Goal: Task Accomplishment & Management: Manage account settings

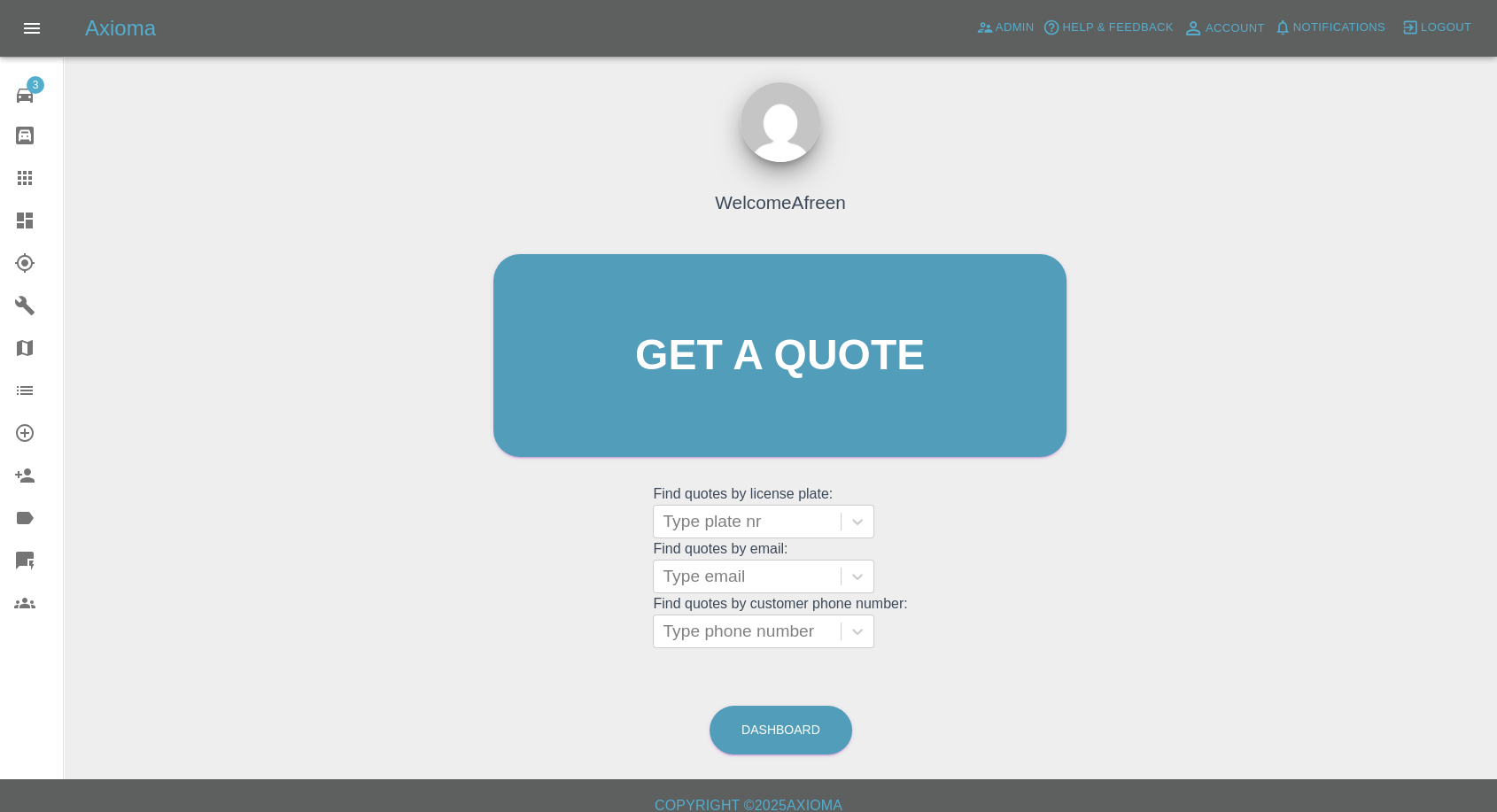
click at [766, 662] on div "Welcome Afreen Get a quote Get a quote Find quotes by license plate: Type plate…" at bounding box center [779, 440] width 1404 height 635
drag, startPoint x: 802, startPoint y: 610, endPoint x: 785, endPoint y: 637, distance: 31.9
click at [801, 609] on grid "Find quotes by customer phone number: Type phone number" at bounding box center [779, 622] width 254 height 52
click at [782, 640] on div at bounding box center [747, 631] width 169 height 25
paste input "+447907793875"
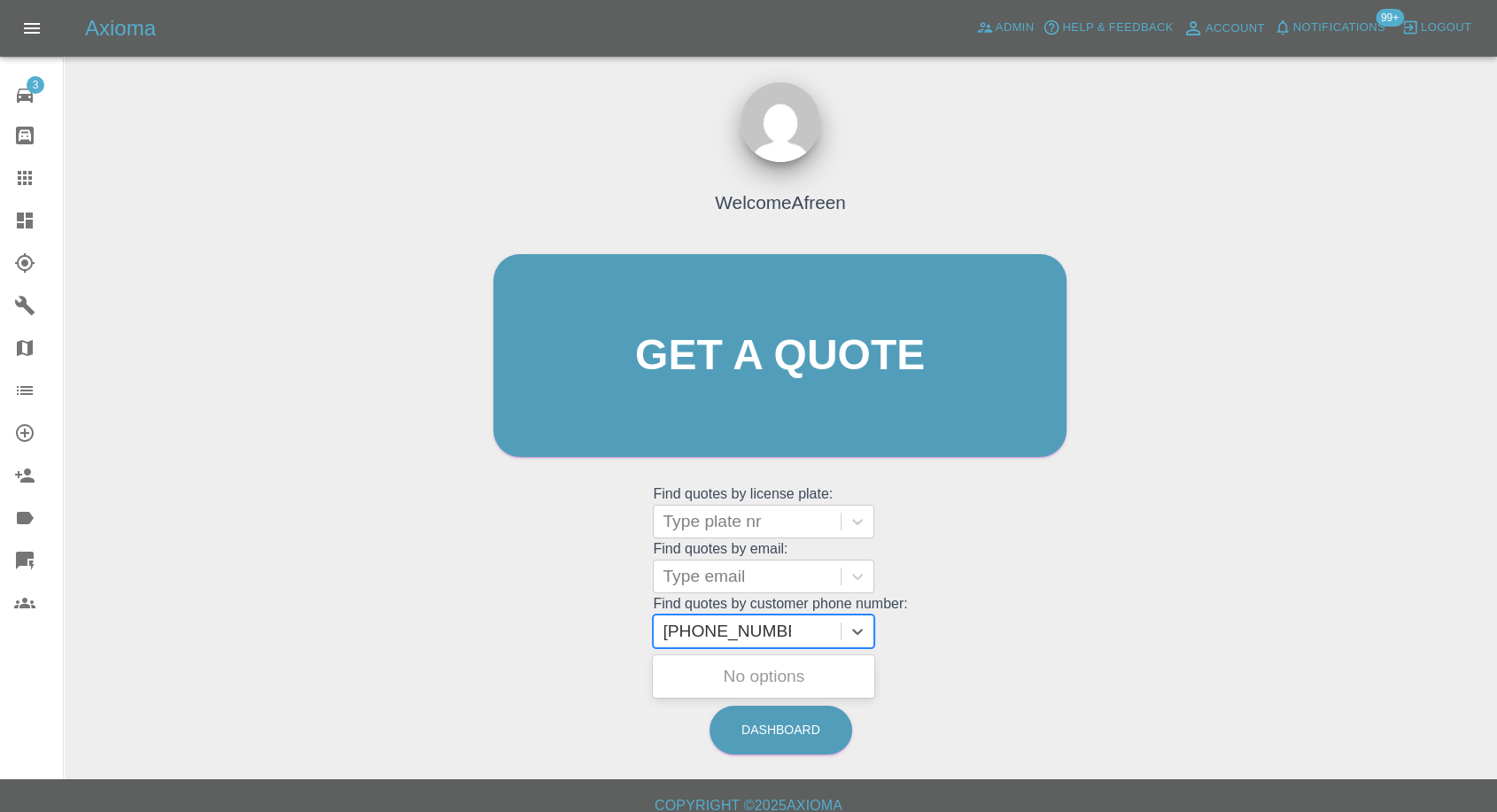
drag, startPoint x: 695, startPoint y: 631, endPoint x: 365, endPoint y: 626, distance: 330.0
click at [365, 626] on div "Welcome Afreen Get a quote Get a quote Find quotes by license plate: Type plate…" at bounding box center [779, 440] width 1404 height 635
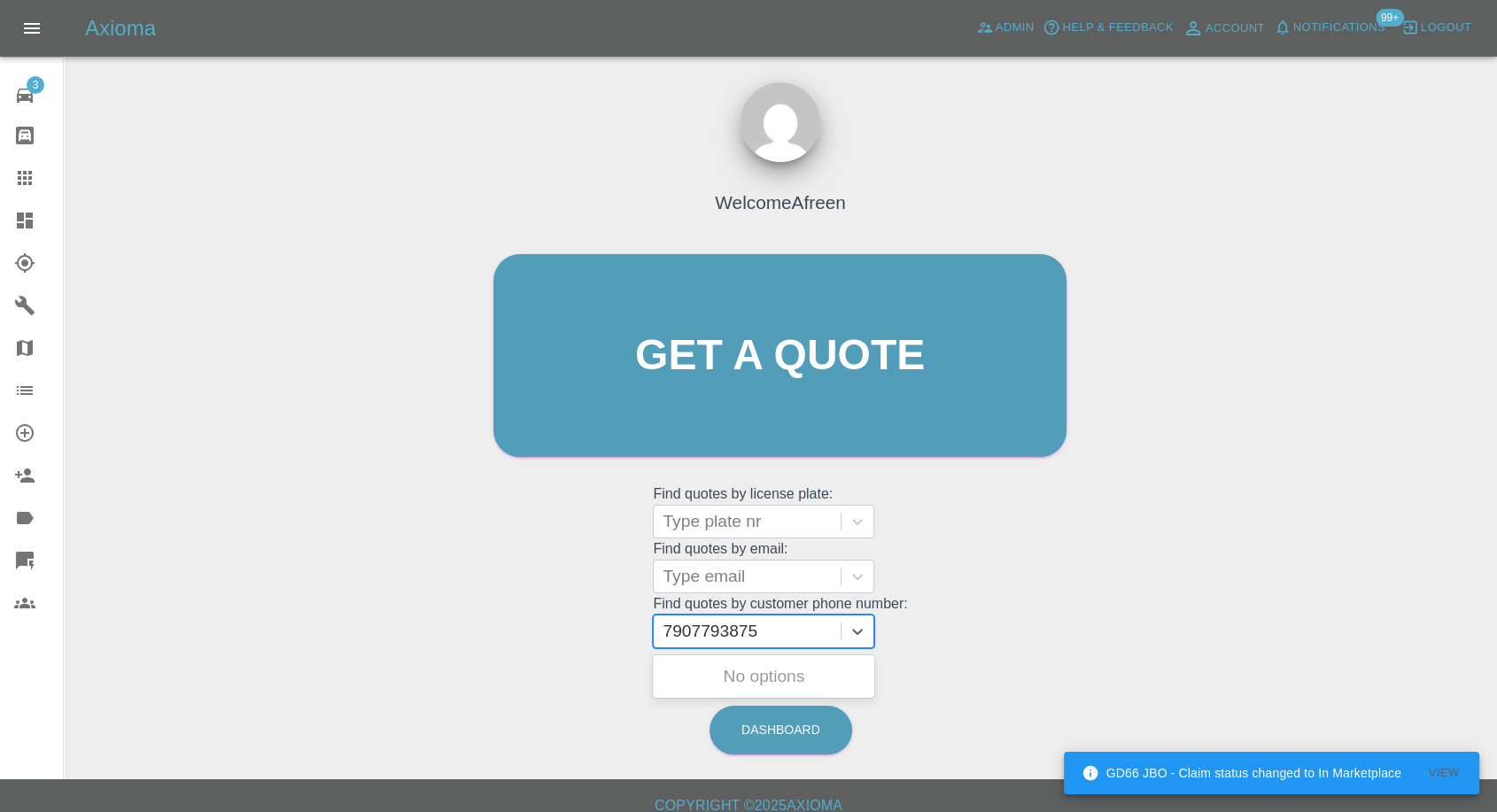
click at [703, 633] on input "7907793875" at bounding box center [712, 631] width 99 height 21
click at [713, 634] on input "7907793875" at bounding box center [712, 631] width 99 height 21
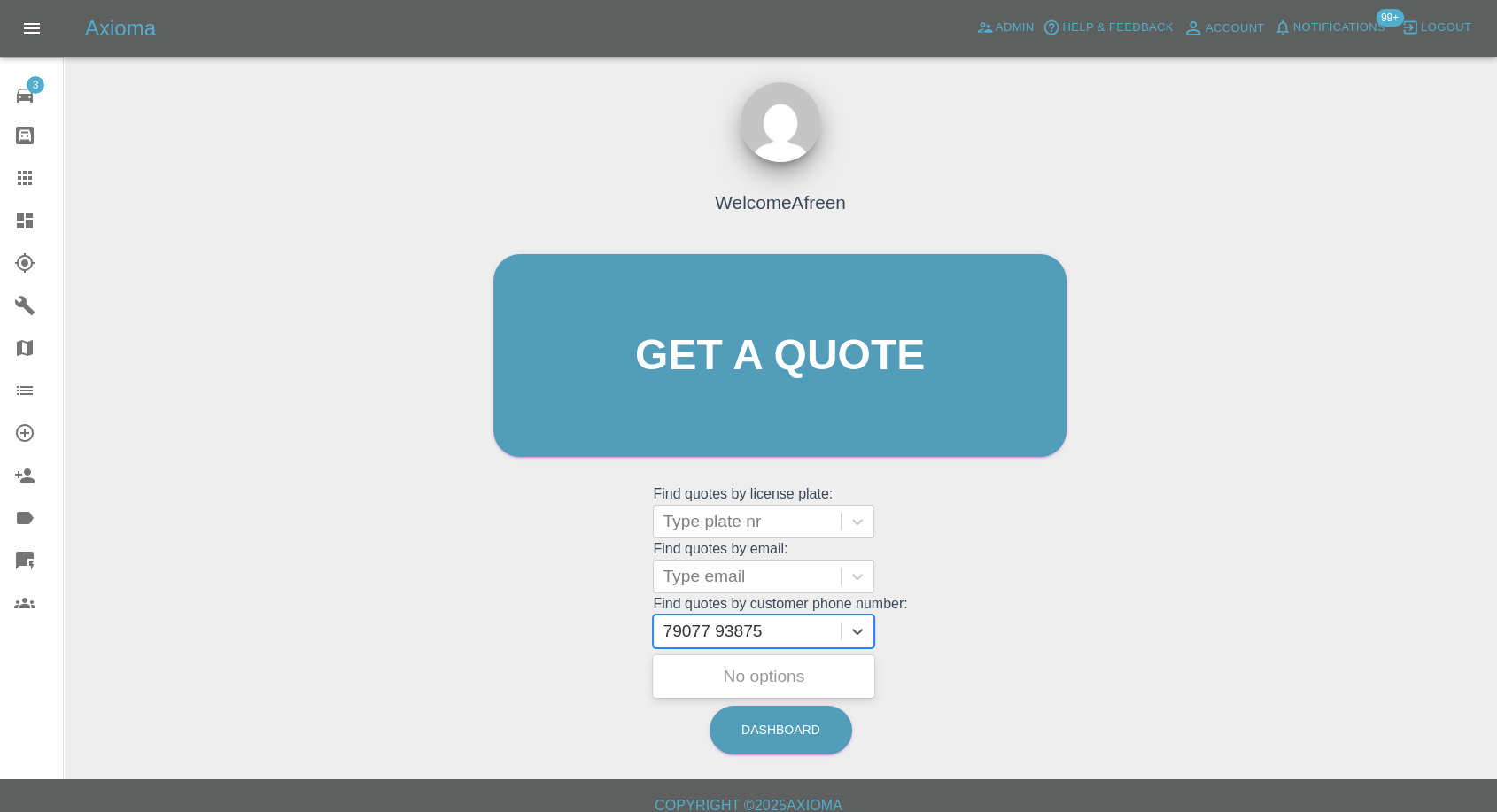
click at [670, 633] on input "79077 93875" at bounding box center [714, 631] width 104 height 21
type input "079077 93875"
paste input "+447782112623"
drag, startPoint x: 694, startPoint y: 625, endPoint x: 566, endPoint y: 626, distance: 128.0
click at [566, 626] on div "Welcome Afreen Get a quote Get a quote Find quotes by license plate: Type plate…" at bounding box center [779, 390] width 610 height 534
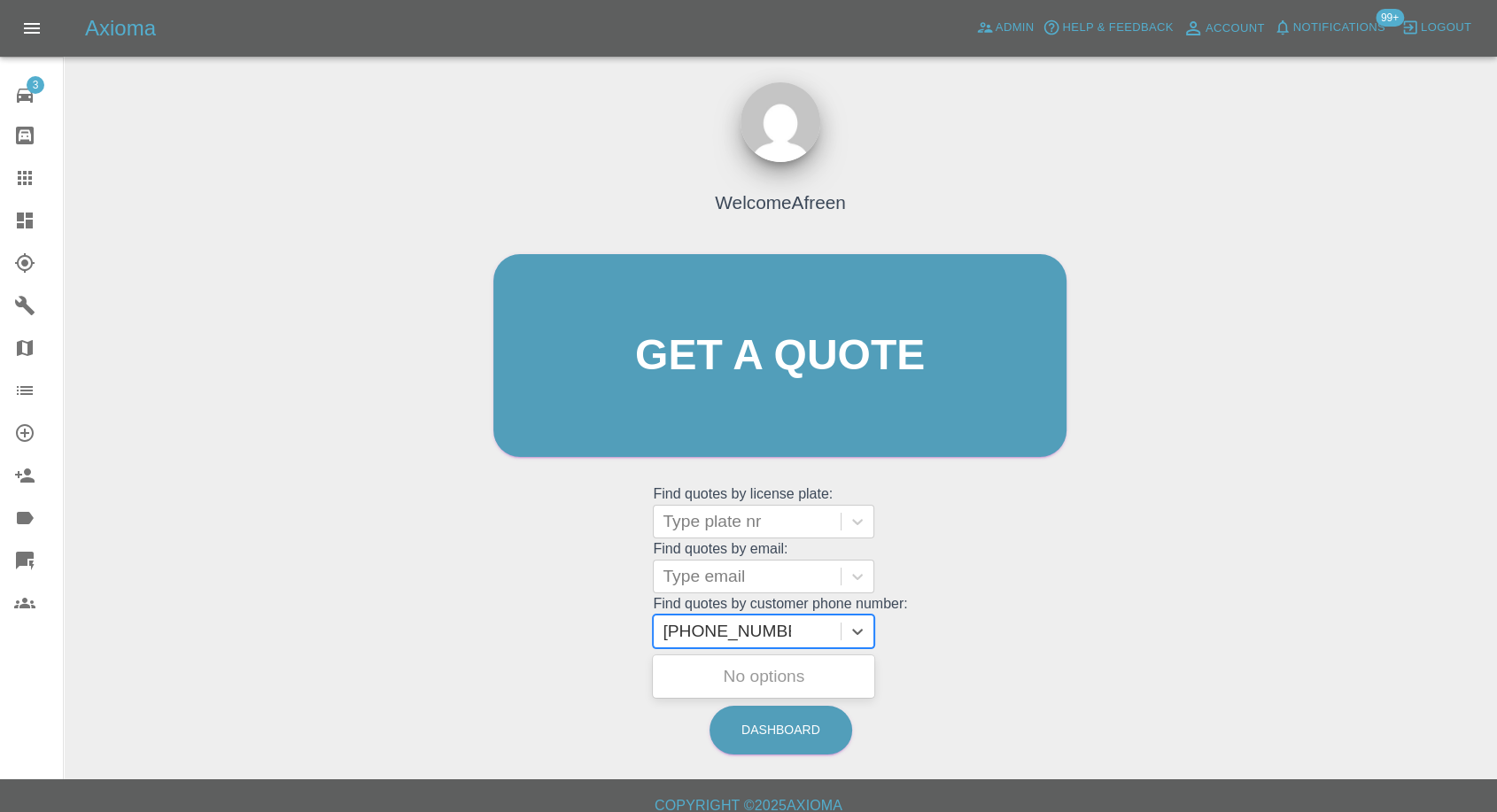
type input "07782112623"
click at [758, 666] on div "GL25OLJ, Awaiting Repair" at bounding box center [763, 677] width 221 height 36
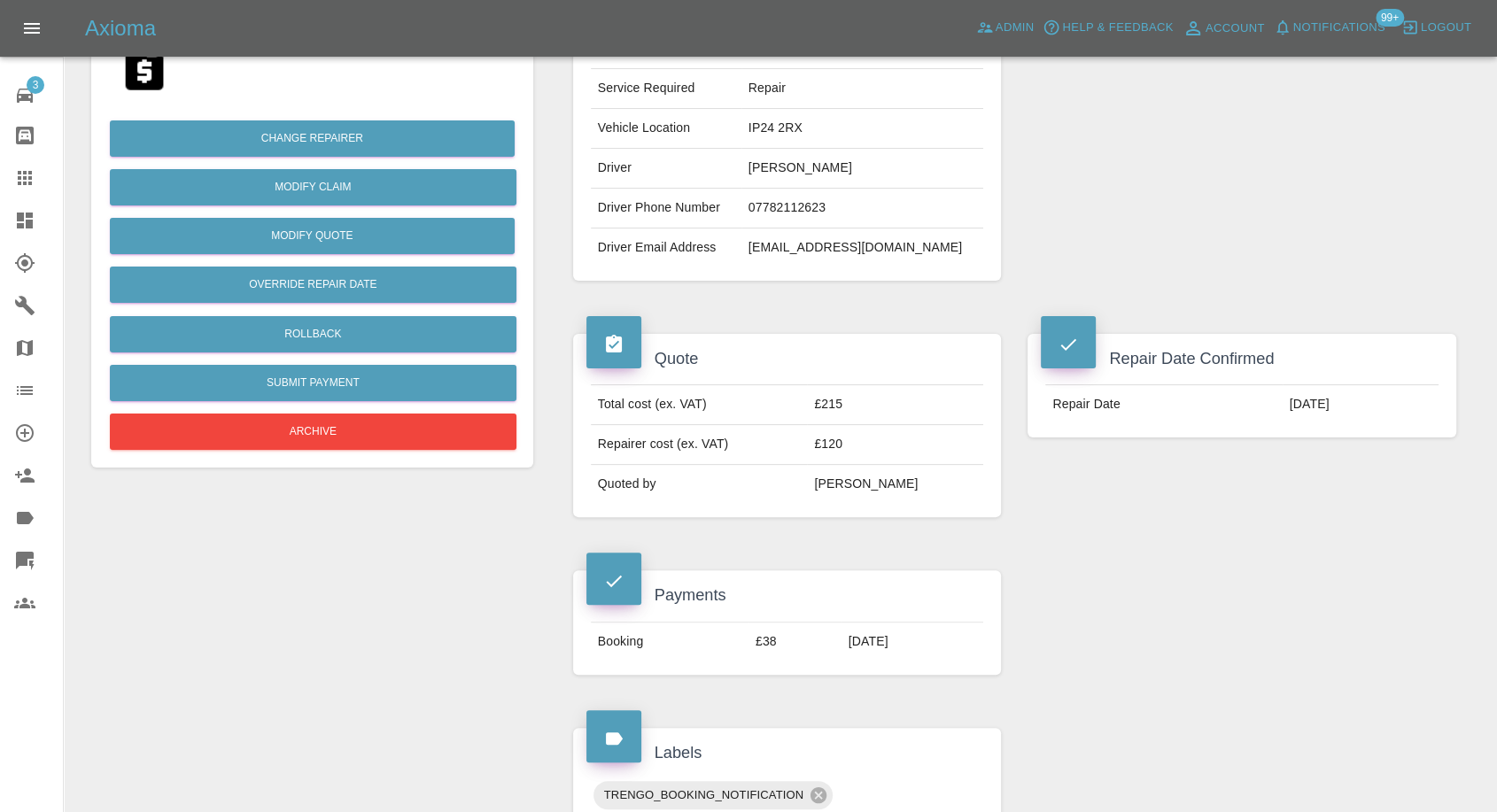
scroll to position [393, 0]
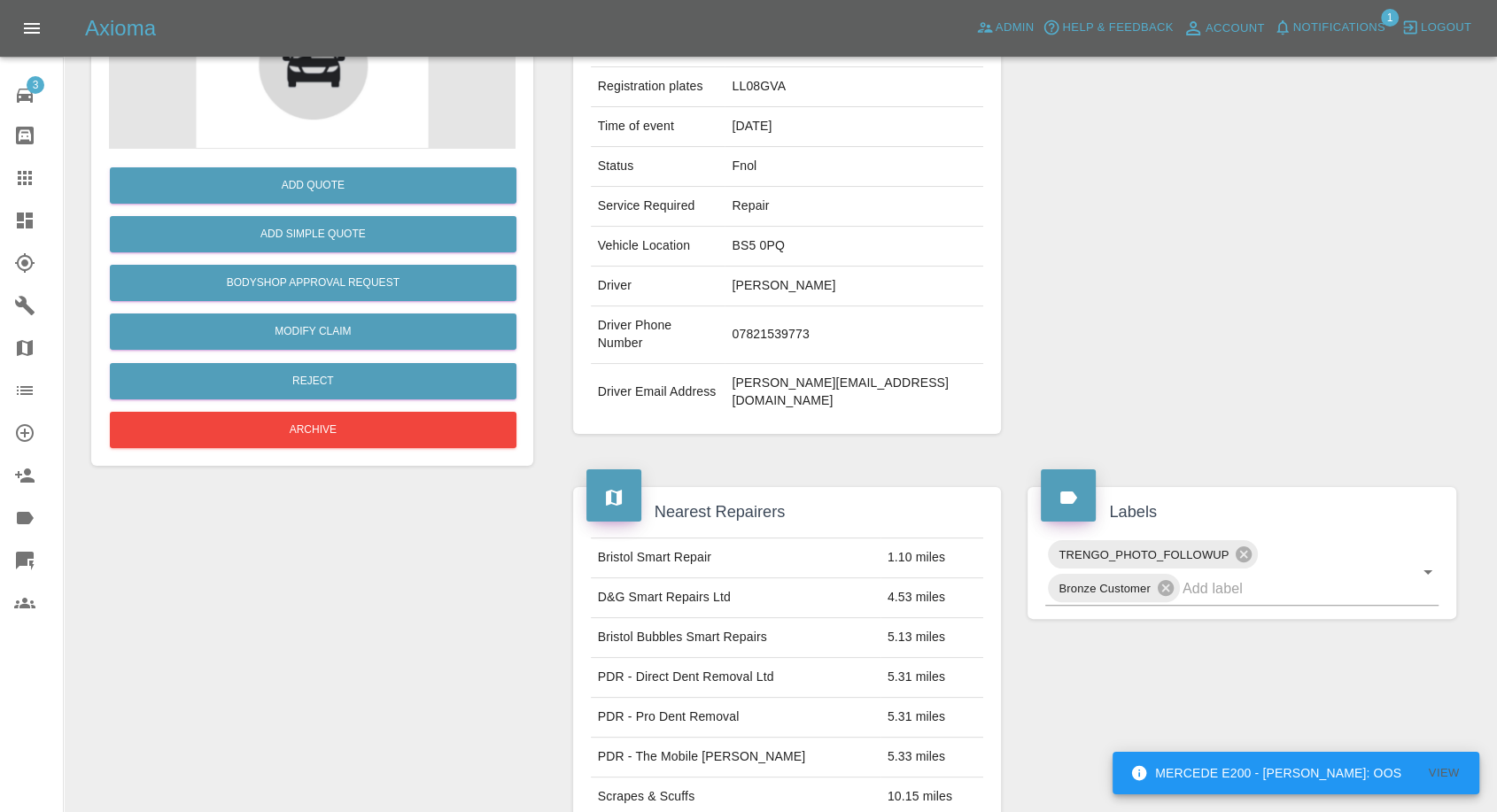
scroll to position [48, 0]
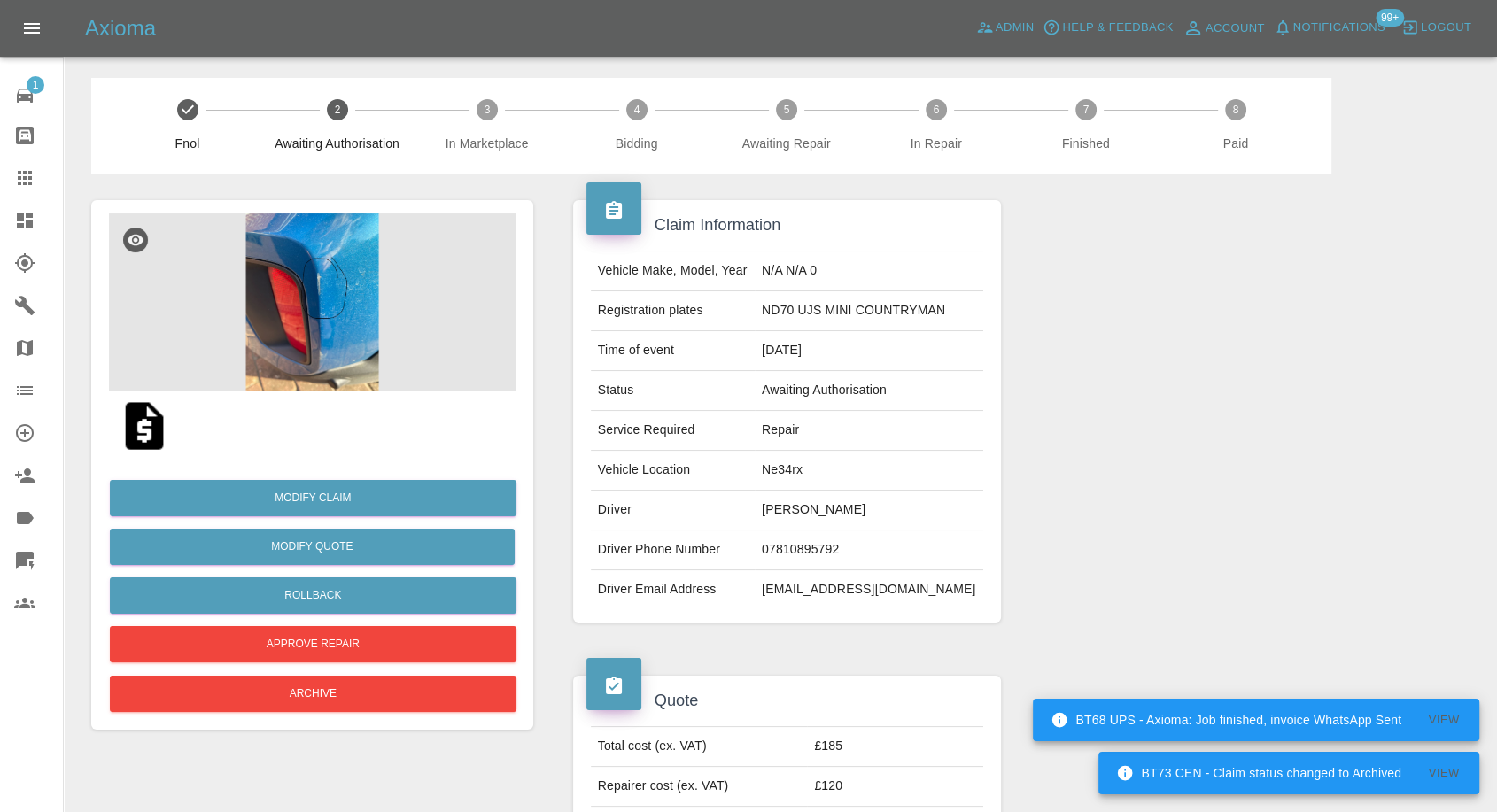
click at [139, 432] on img at bounding box center [144, 426] width 57 height 57
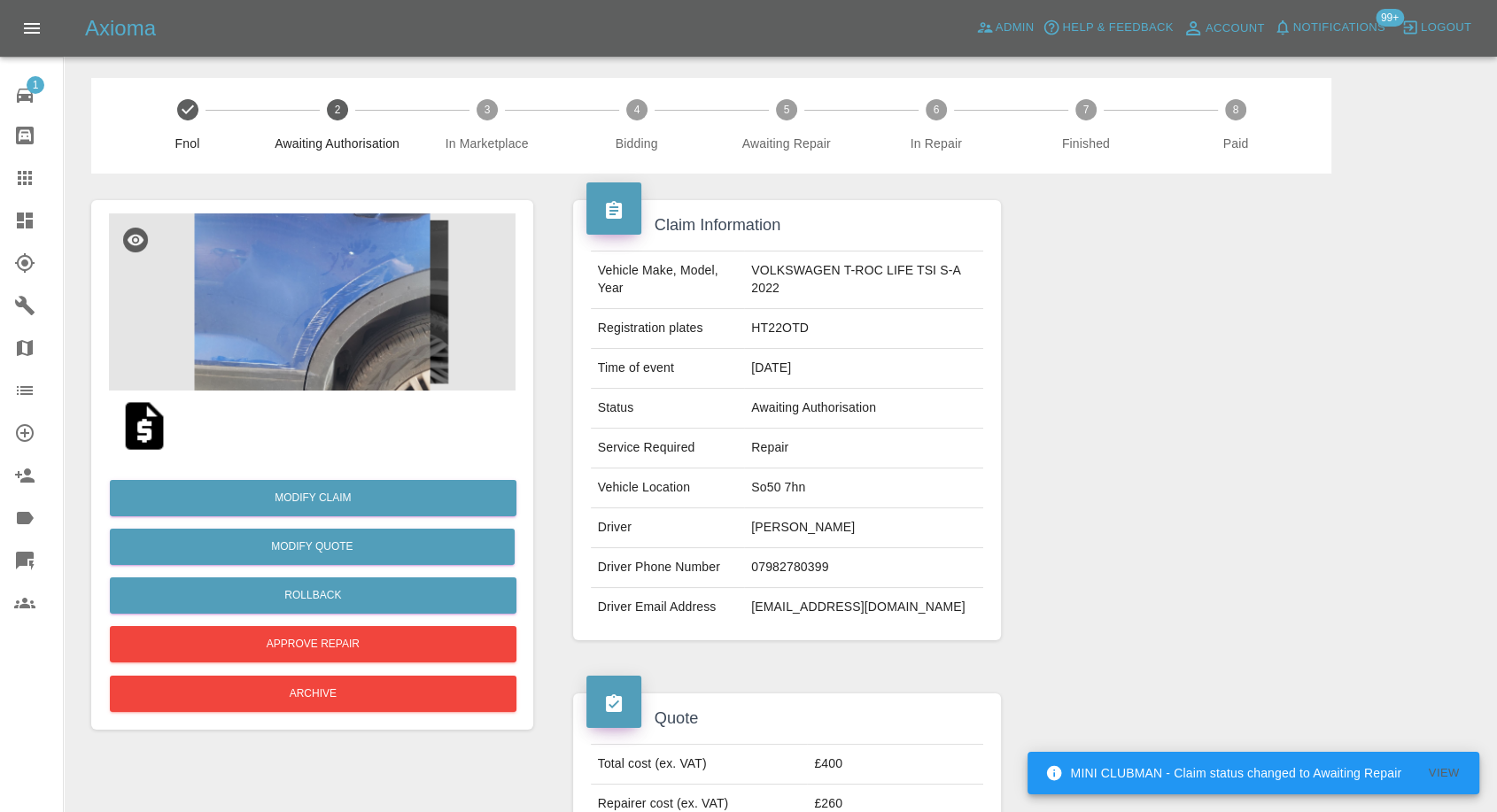
click at [152, 433] on img at bounding box center [144, 426] width 57 height 57
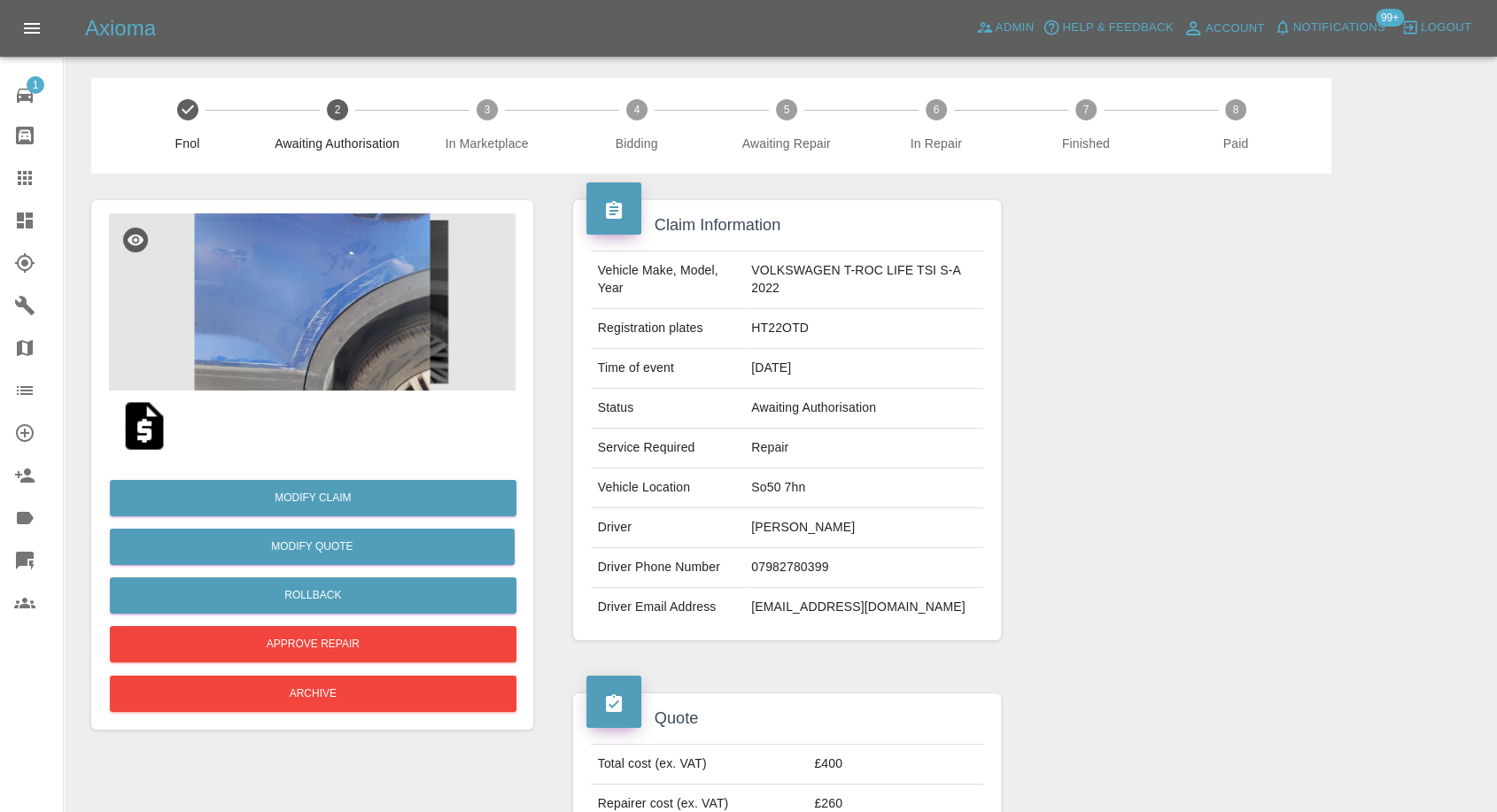
click at [390, 329] on img at bounding box center [312, 302] width 406 height 178
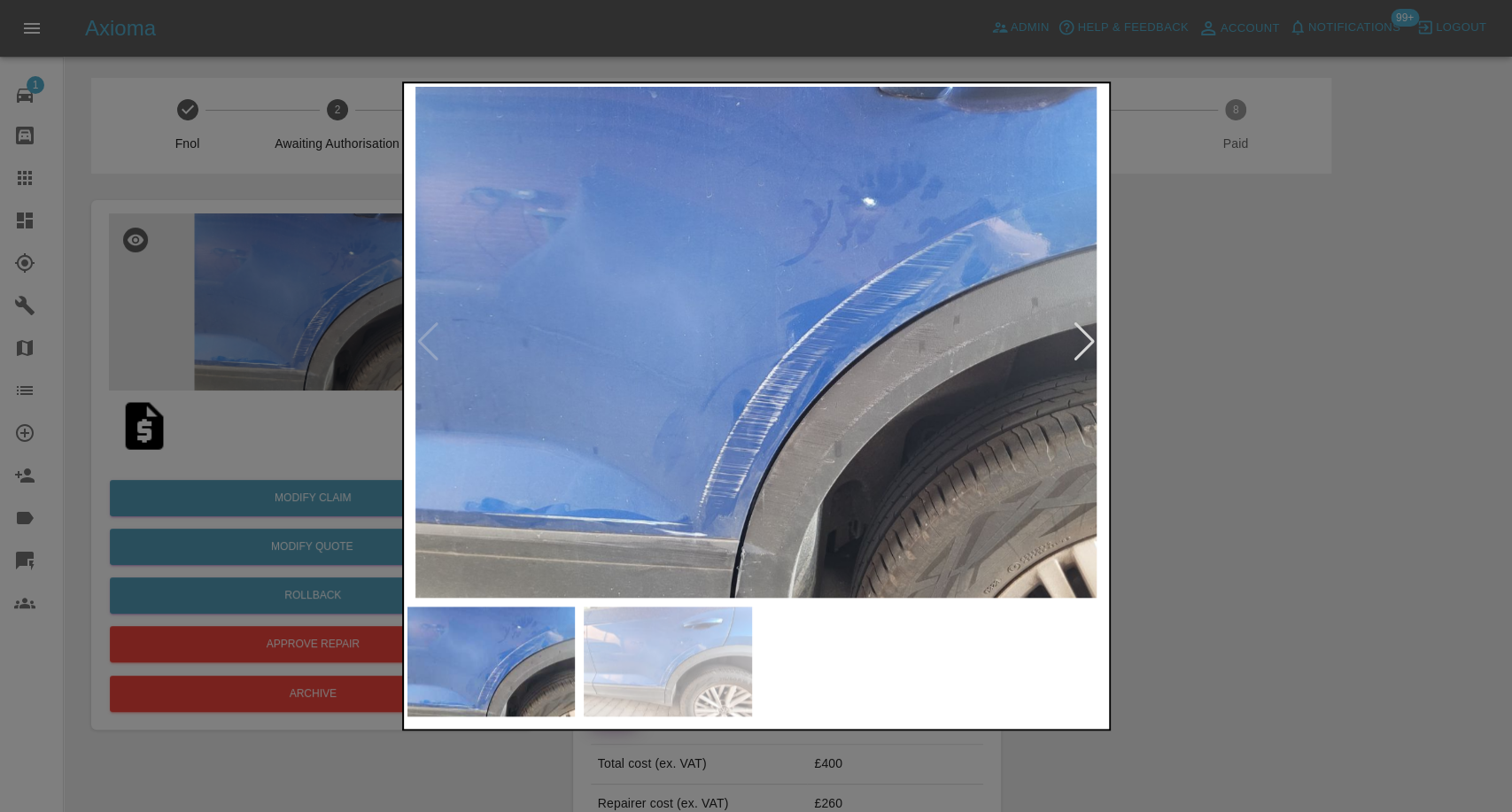
click at [662, 688] on img at bounding box center [668, 662] width 168 height 110
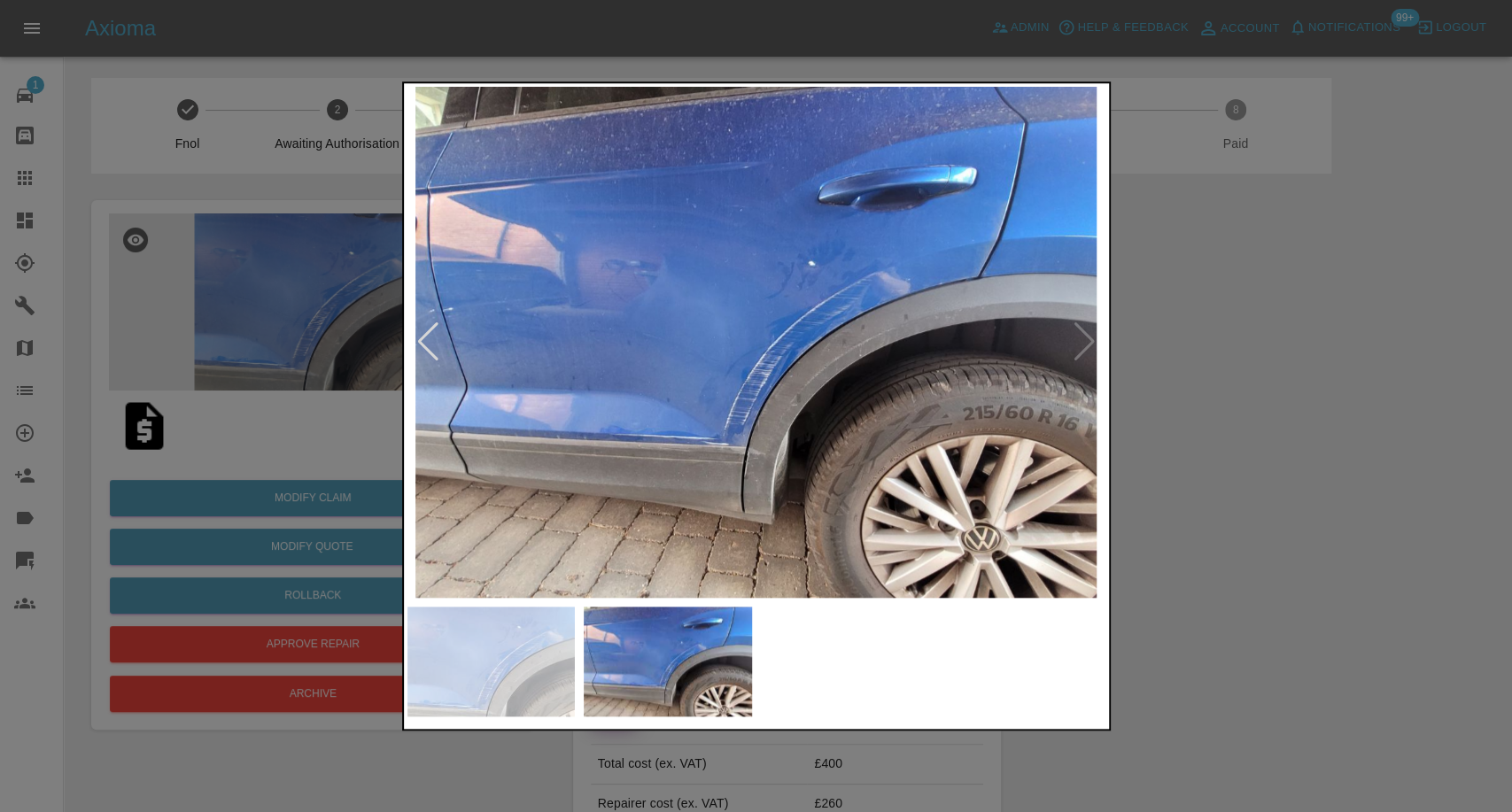
click at [1305, 521] on div at bounding box center [756, 406] width 1512 height 812
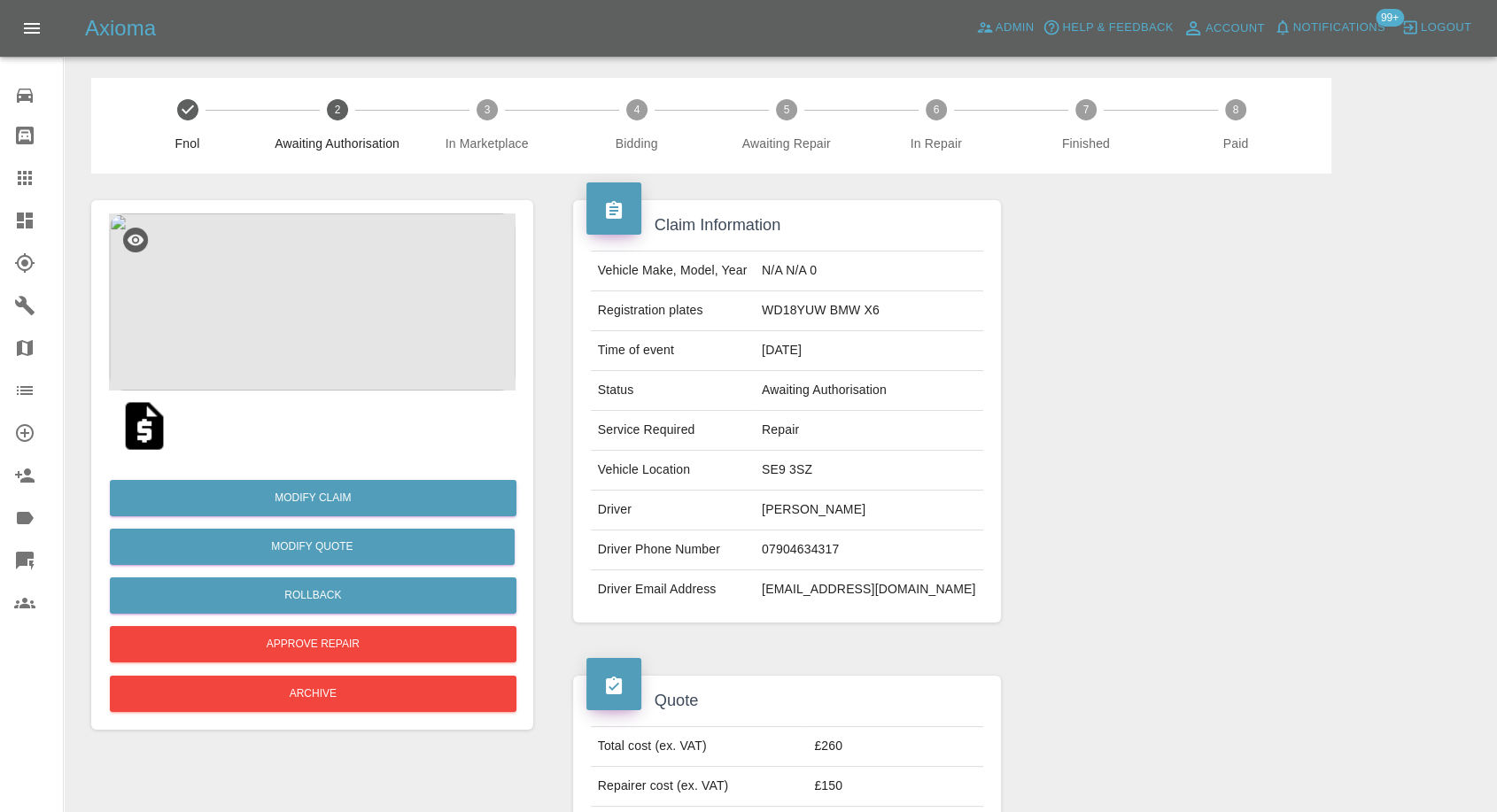
click at [136, 415] on img at bounding box center [144, 426] width 57 height 57
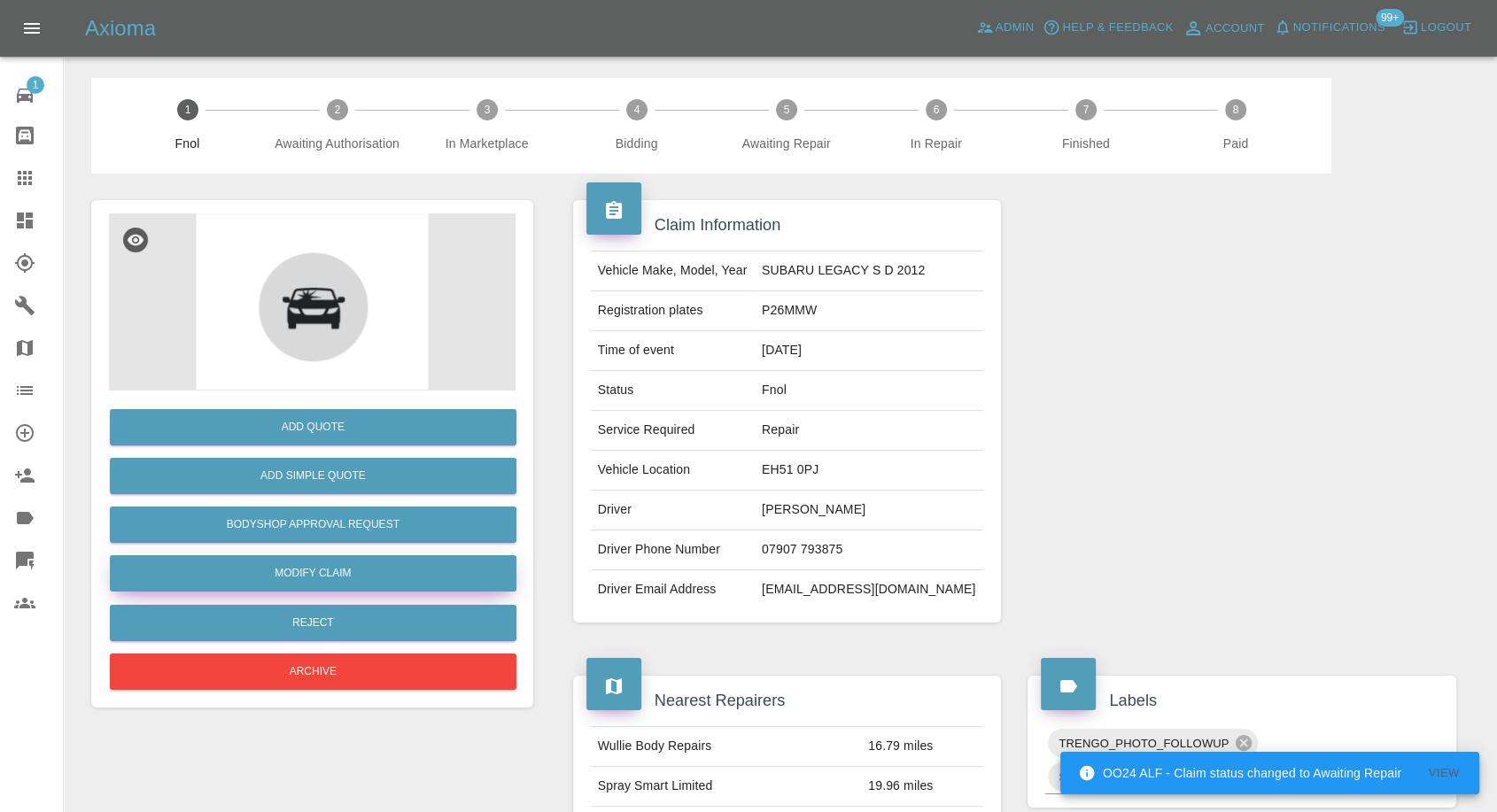
drag, startPoint x: 329, startPoint y: 561, endPoint x: 552, endPoint y: 605, distance: 227.3
click at [329, 561] on link "Modify Claim" at bounding box center [313, 573] width 406 height 36
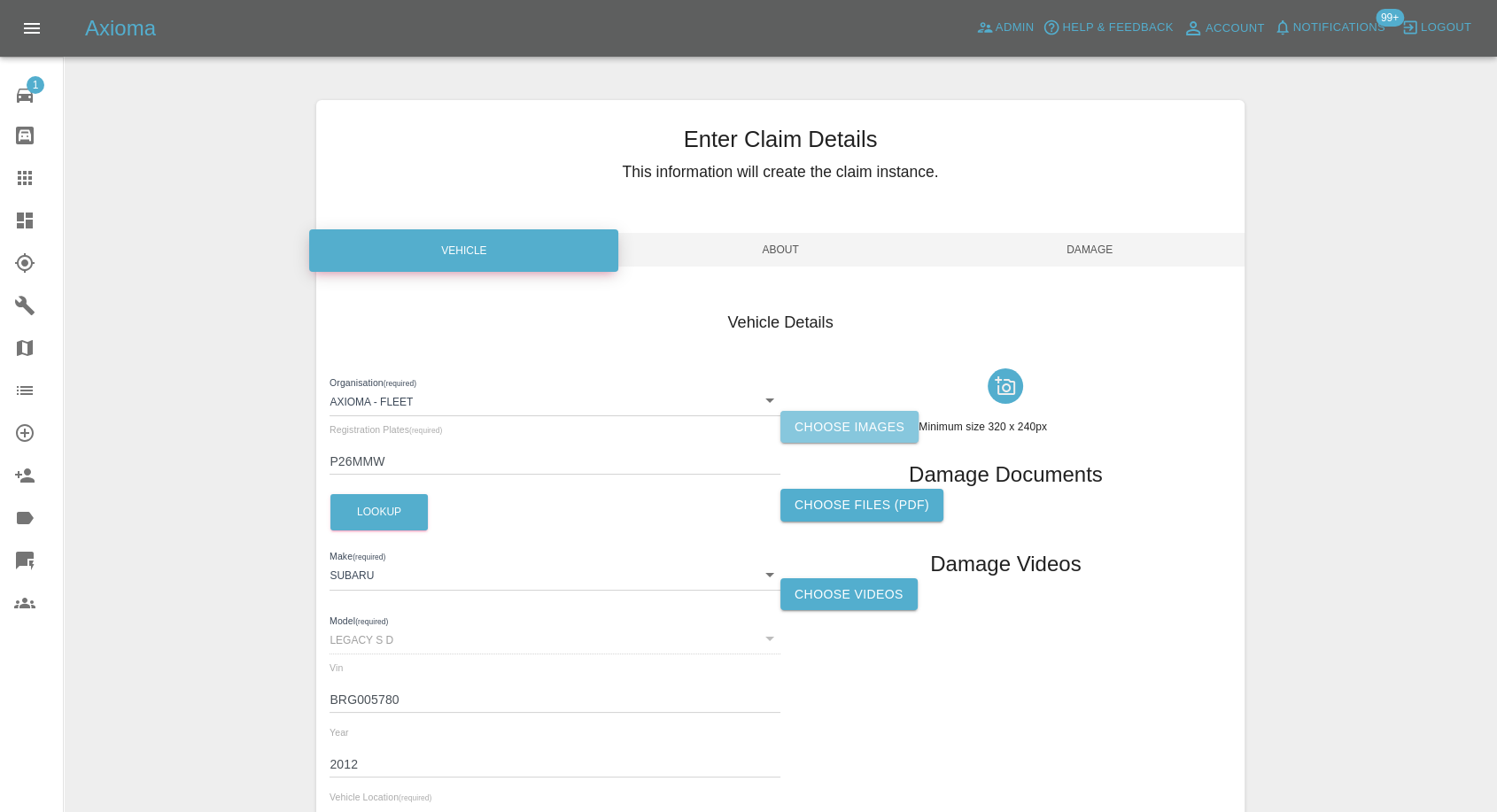
click at [870, 429] on label "Choose images" at bounding box center [849, 427] width 138 height 33
click at [0, 0] on input "Choose images" at bounding box center [0, 0] width 0 height 0
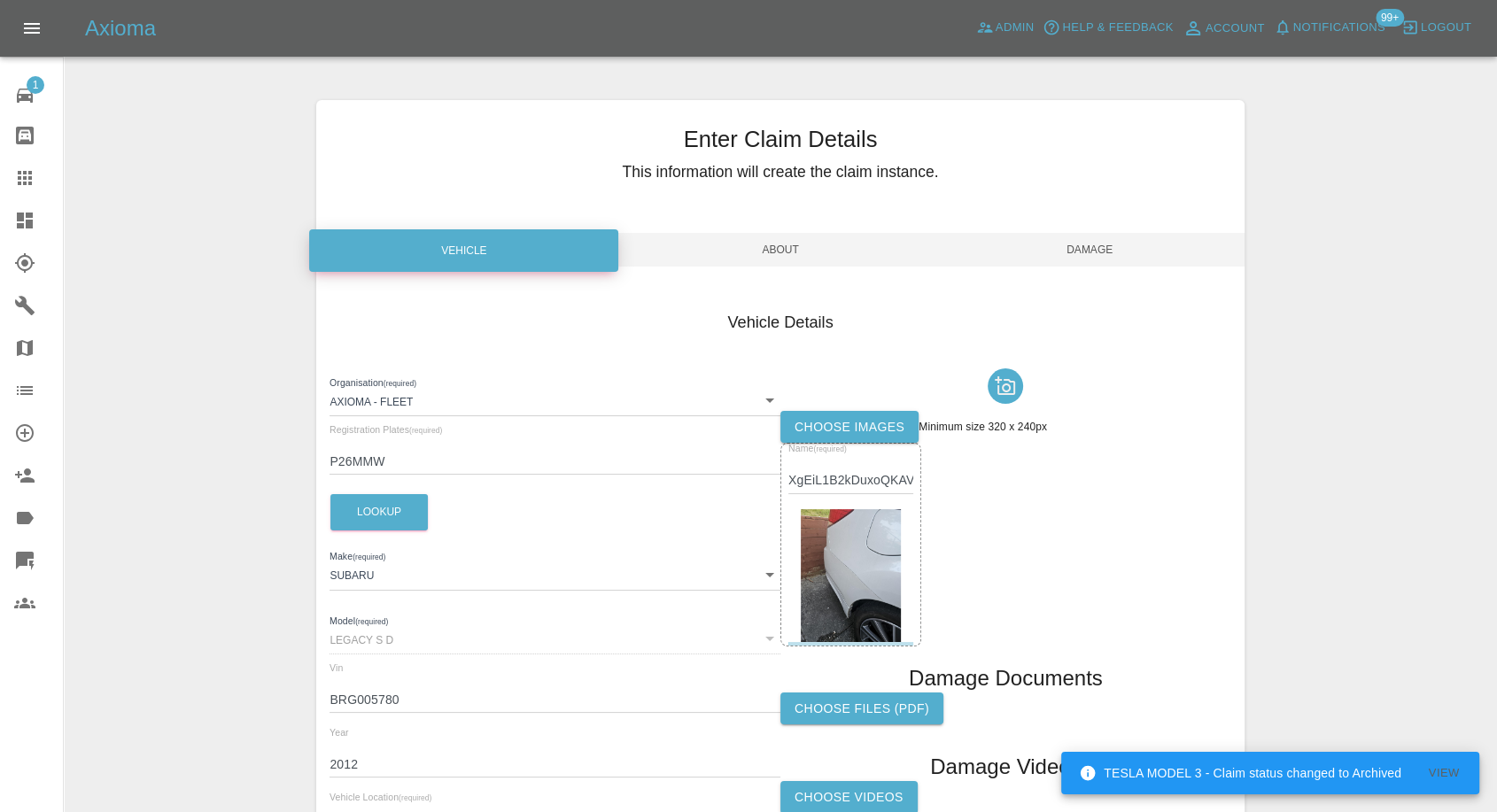
click at [1091, 256] on span "Damage" at bounding box center [1090, 249] width 309 height 34
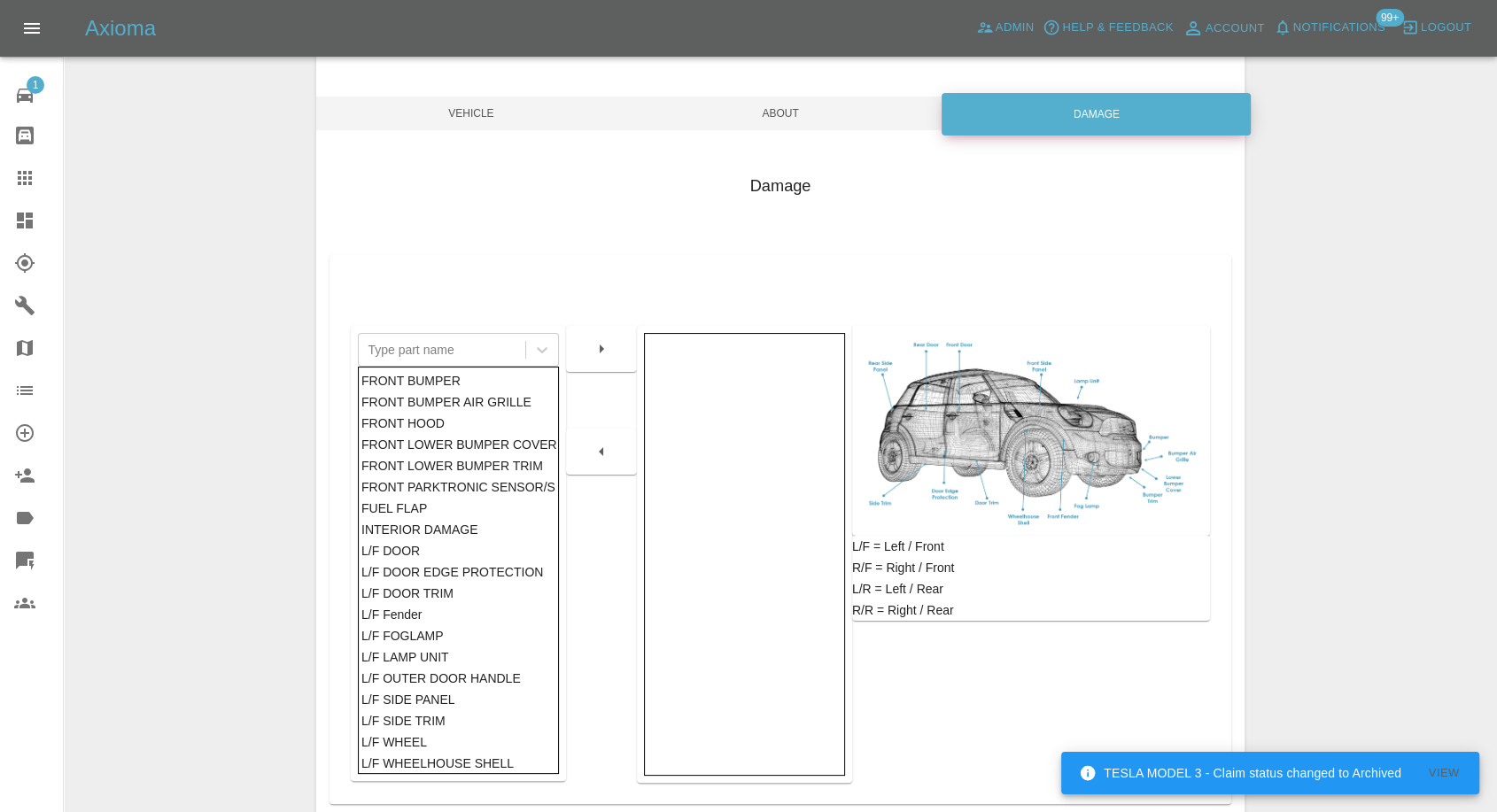
scroll to position [283, 0]
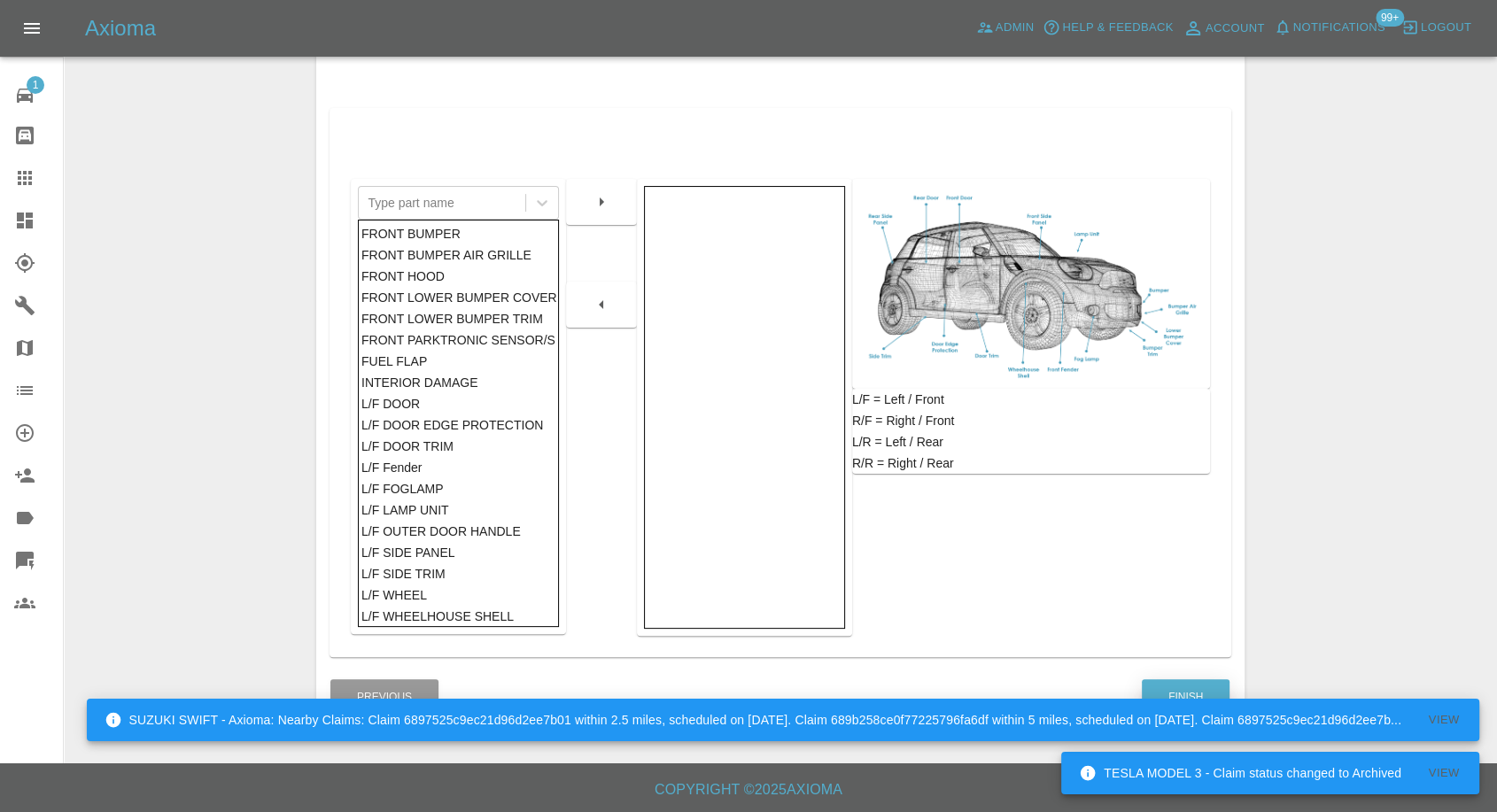
click at [1182, 697] on div "SUZUKI SWIFT - Axioma: Nearby Claims: Claim 6897525c9ec21d96d2ee7b01 within 2.5…" at bounding box center [783, 719] width 1393 height 53
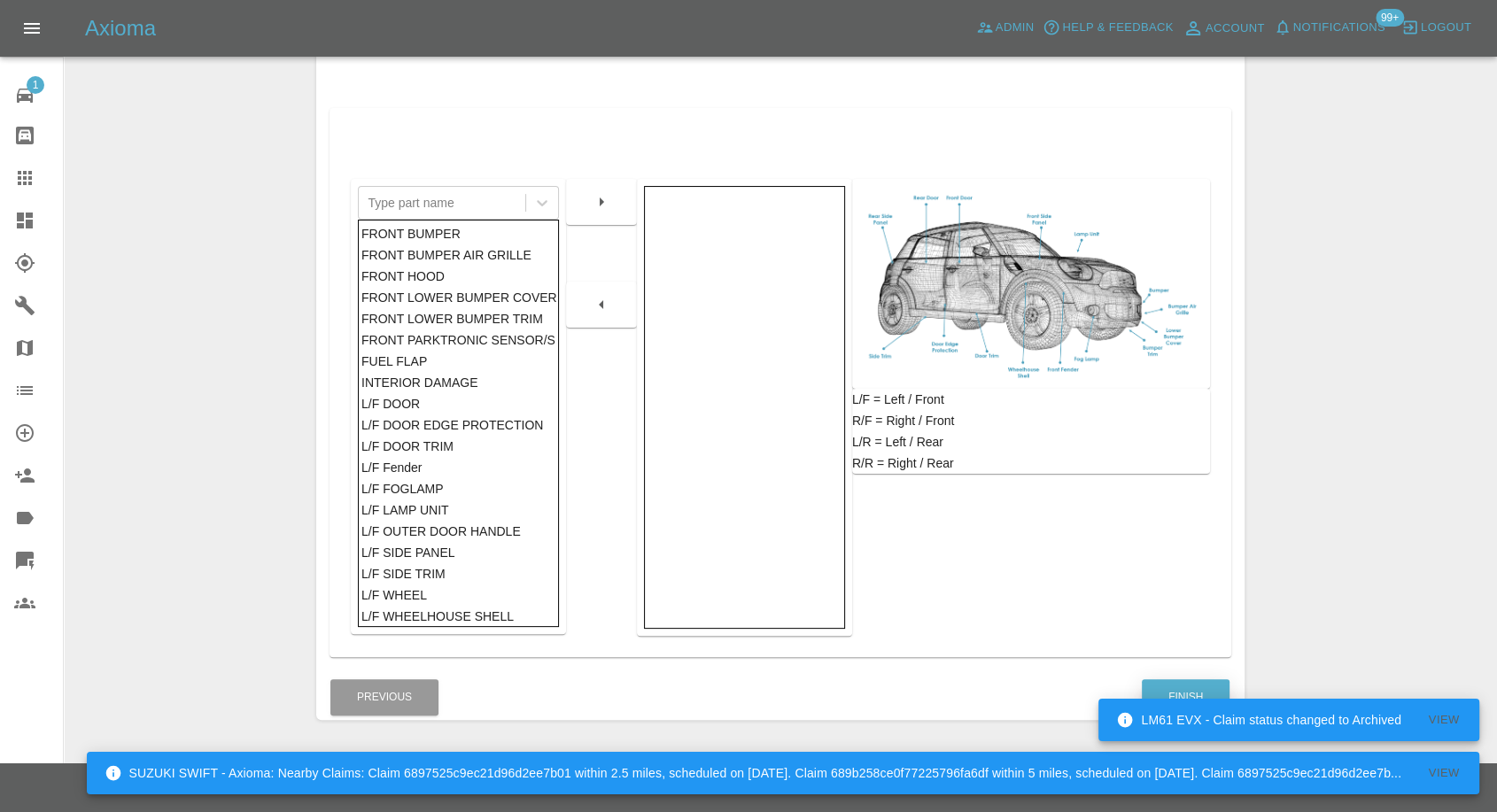
click at [1188, 688] on button "Finish" at bounding box center [1186, 697] width 88 height 36
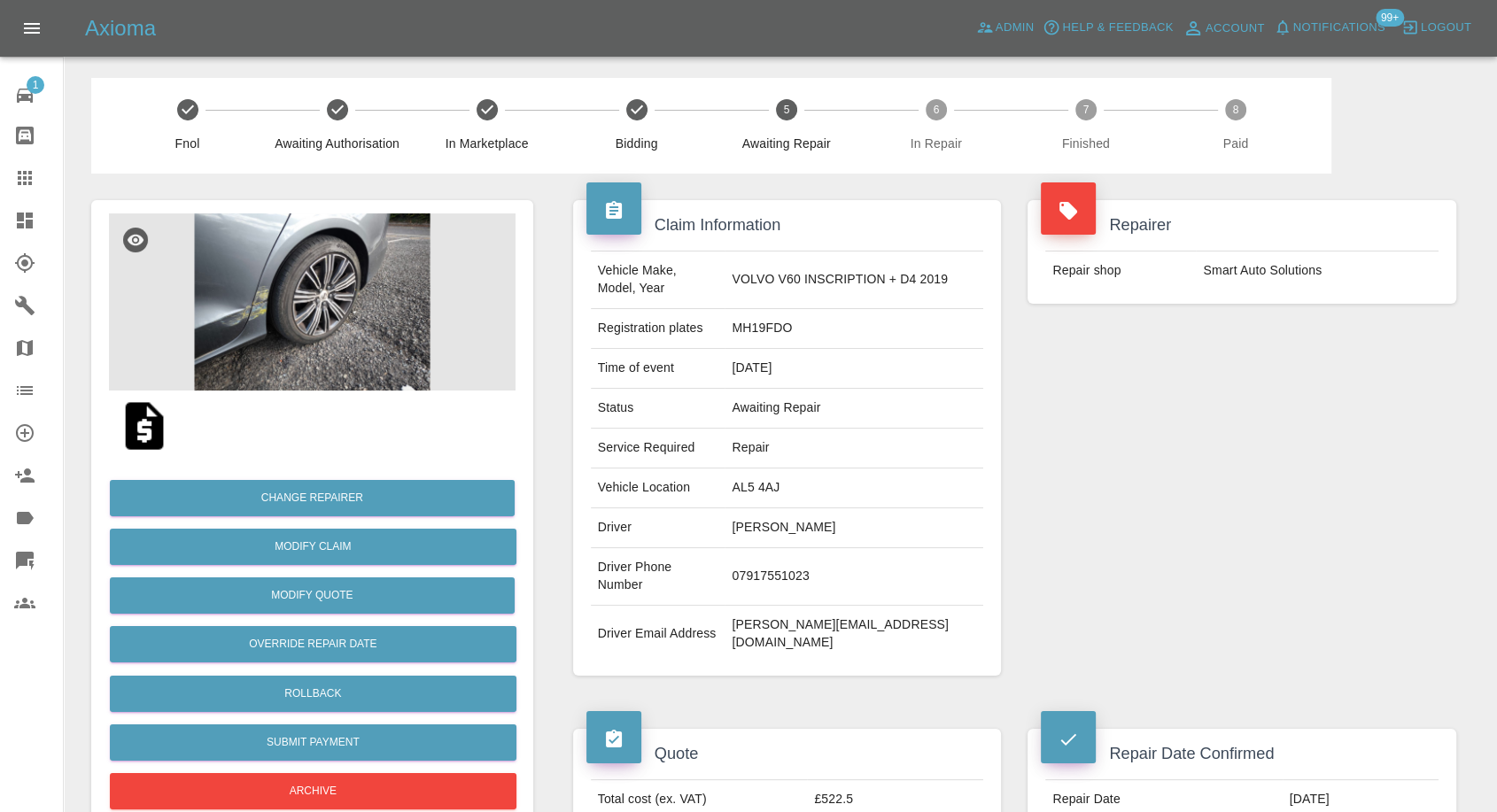
click at [335, 269] on img at bounding box center [312, 302] width 406 height 178
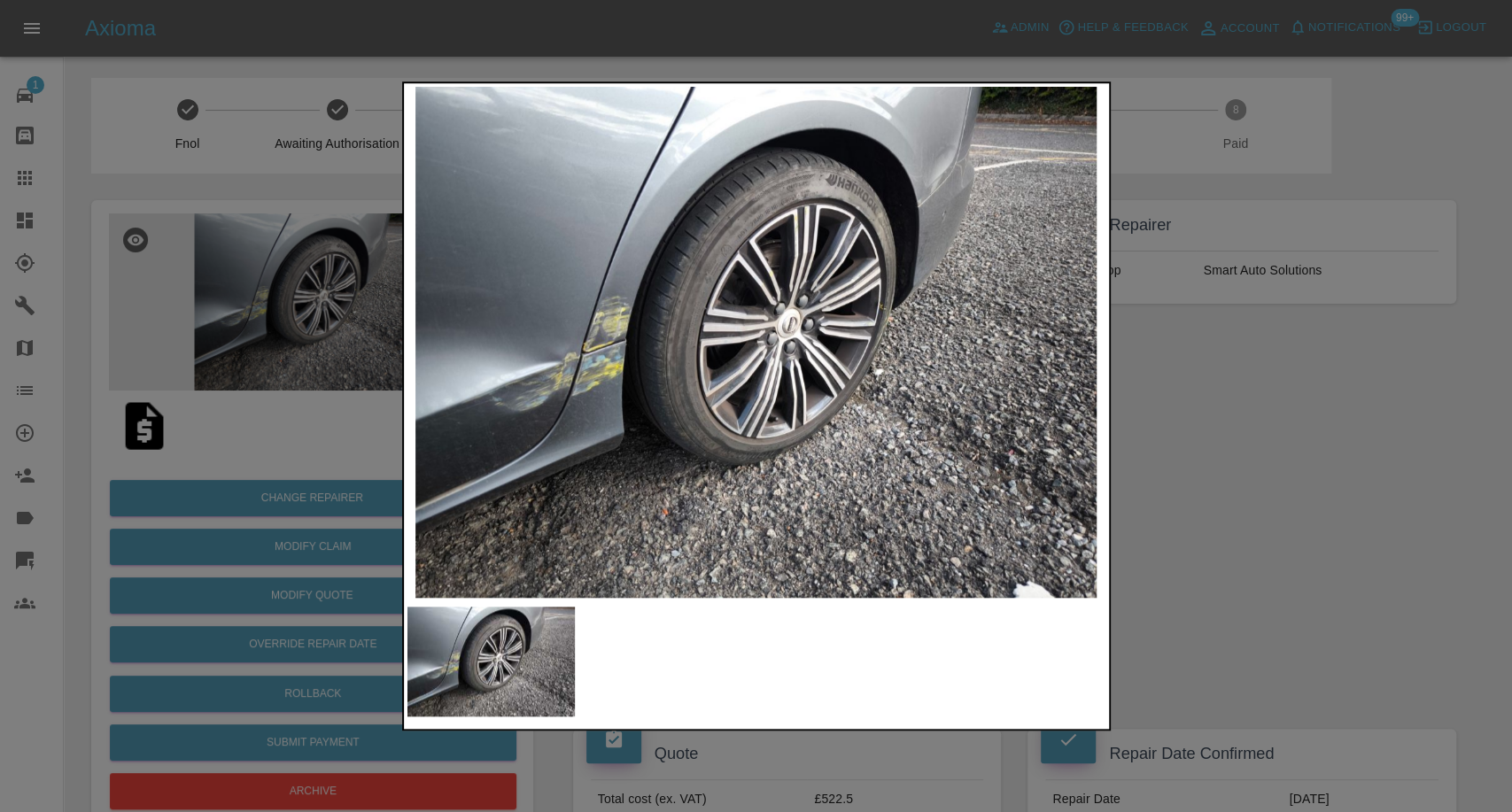
click at [1309, 534] on div at bounding box center [756, 406] width 1512 height 812
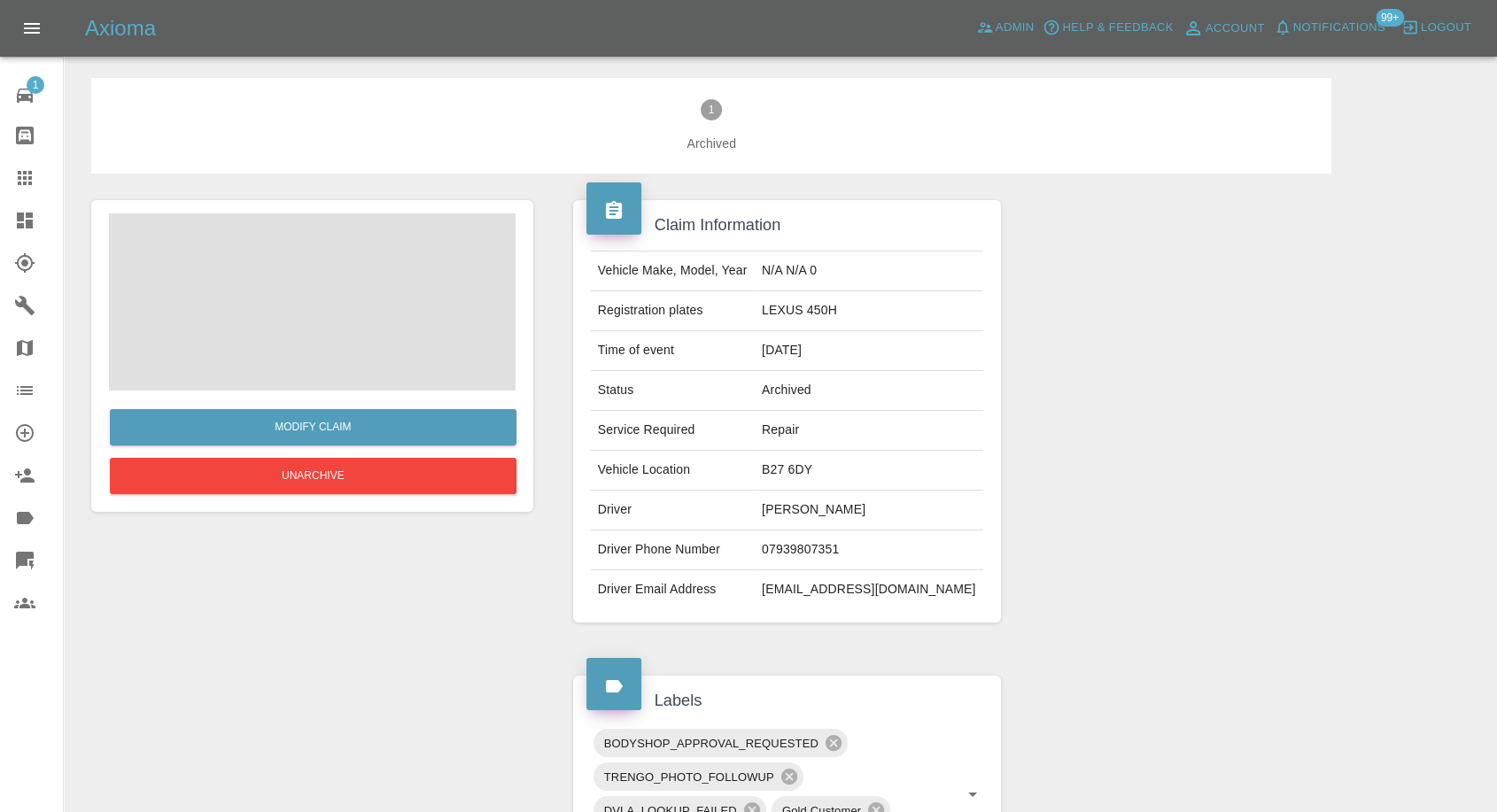
click at [340, 310] on span at bounding box center [312, 302] width 406 height 178
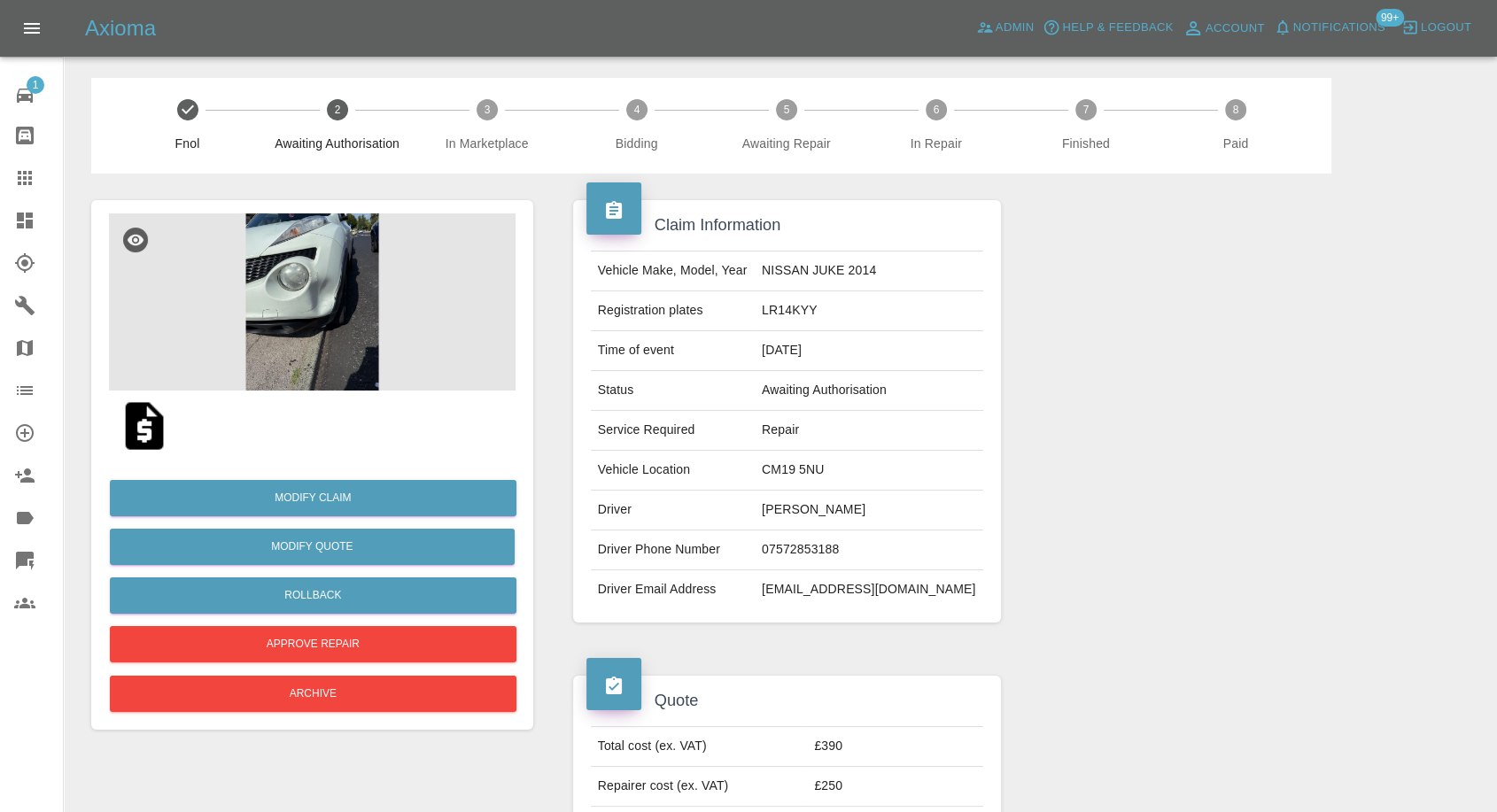
click at [301, 322] on img at bounding box center [312, 302] width 406 height 178
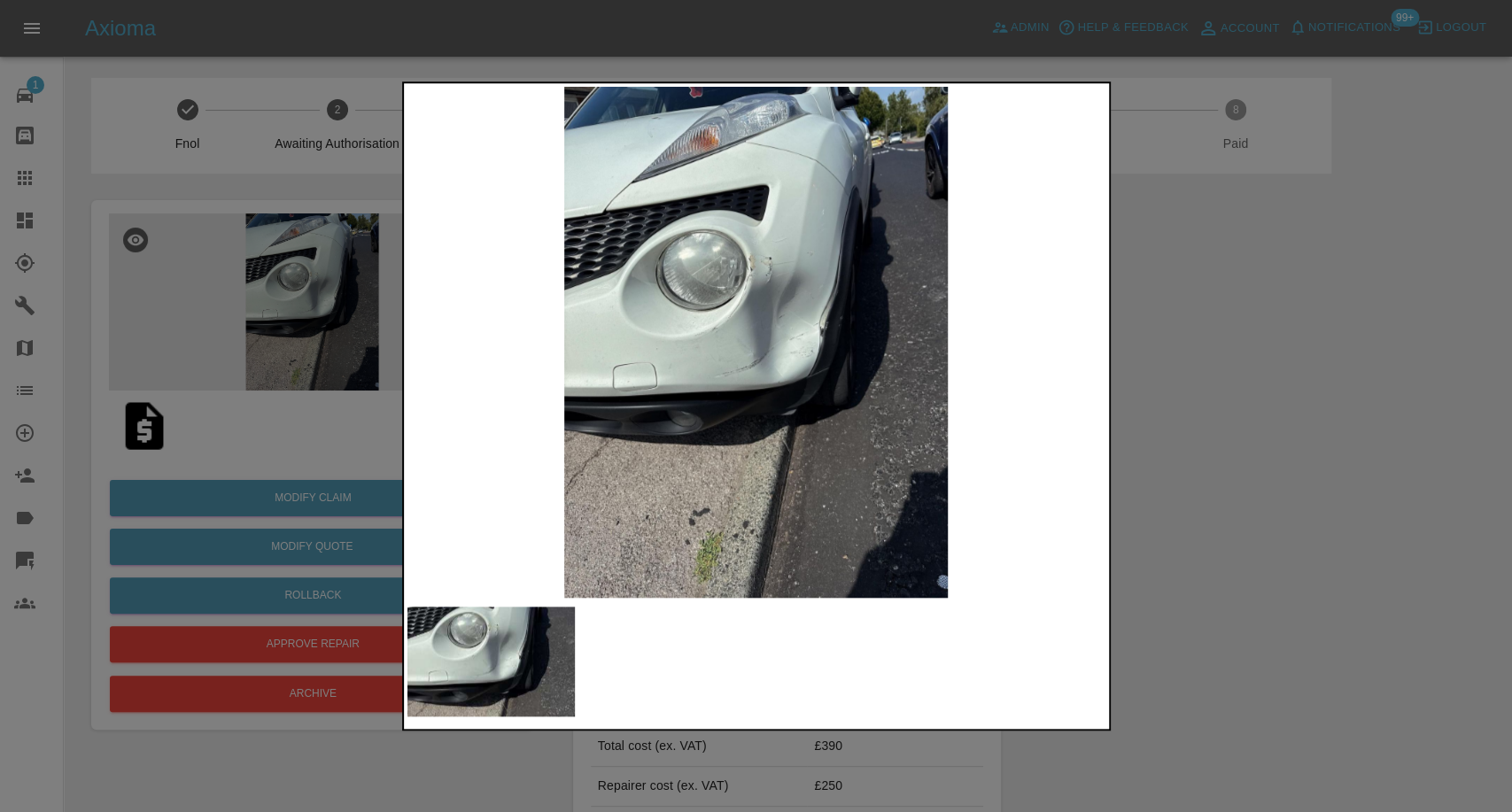
drag, startPoint x: 1248, startPoint y: 564, endPoint x: 1136, endPoint y: 509, distance: 124.8
click at [1248, 563] on div at bounding box center [756, 406] width 1512 height 812
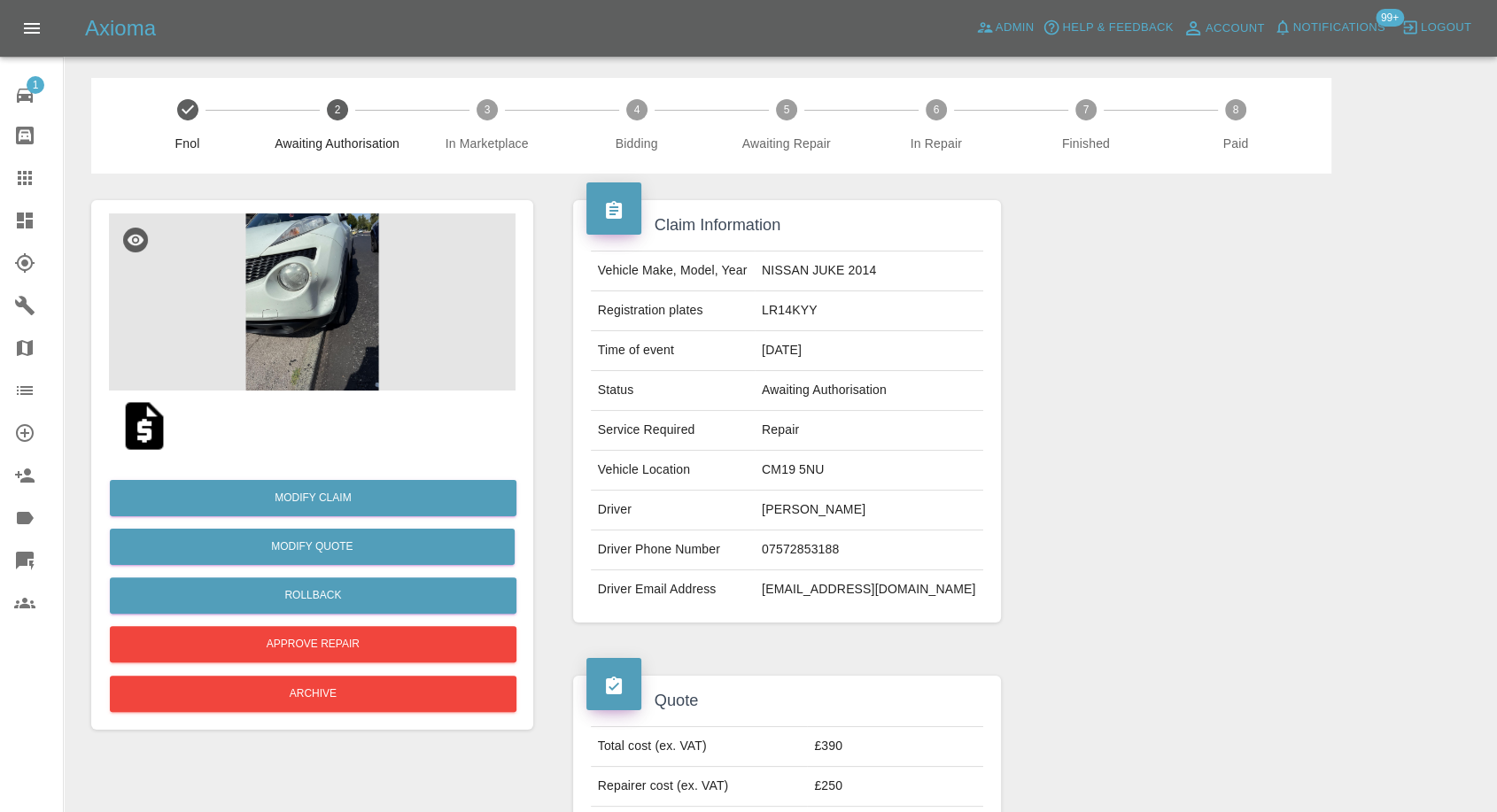
click at [128, 431] on img at bounding box center [144, 426] width 57 height 57
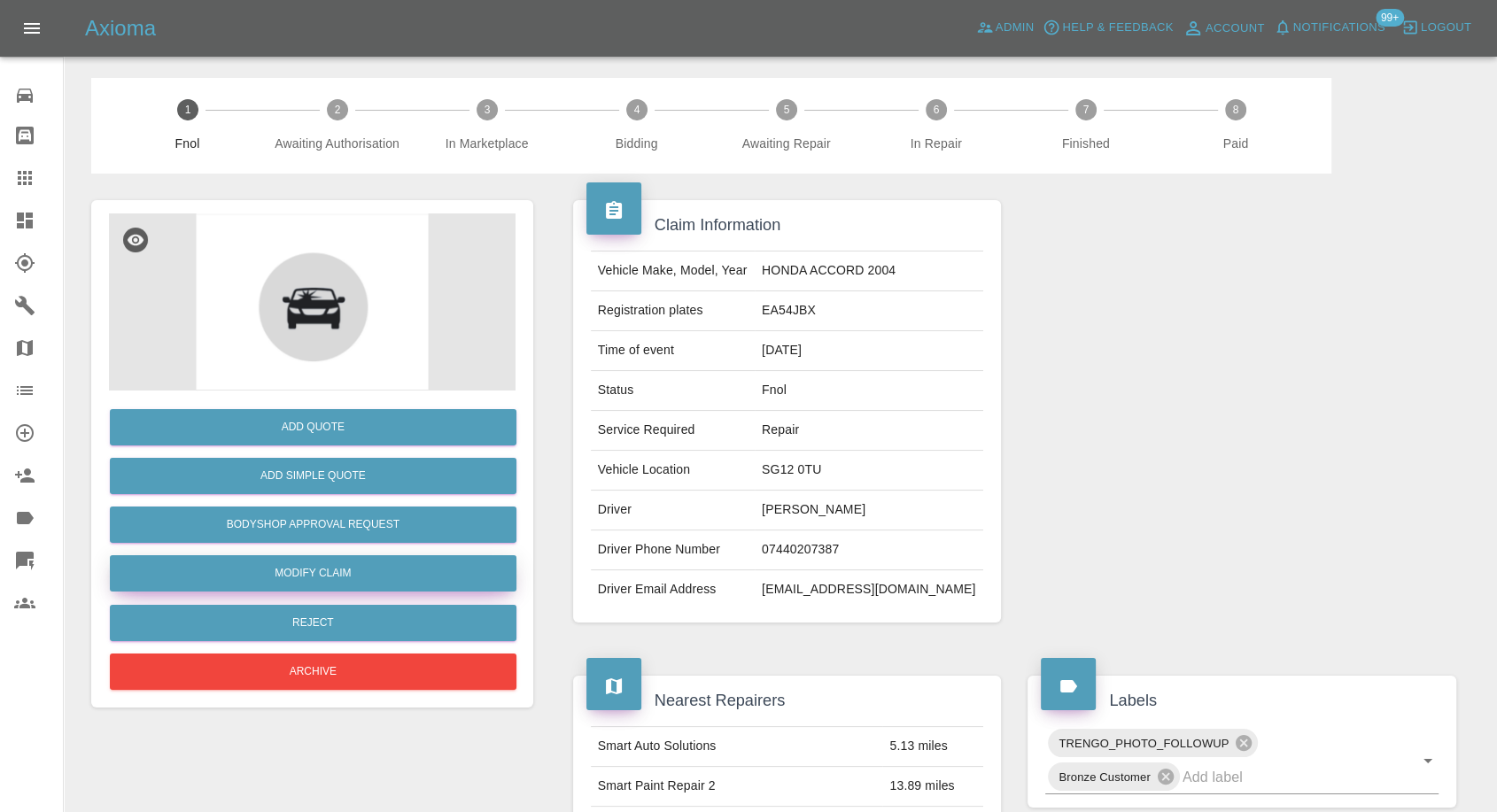
click at [325, 577] on link "Modify Claim" at bounding box center [313, 573] width 406 height 36
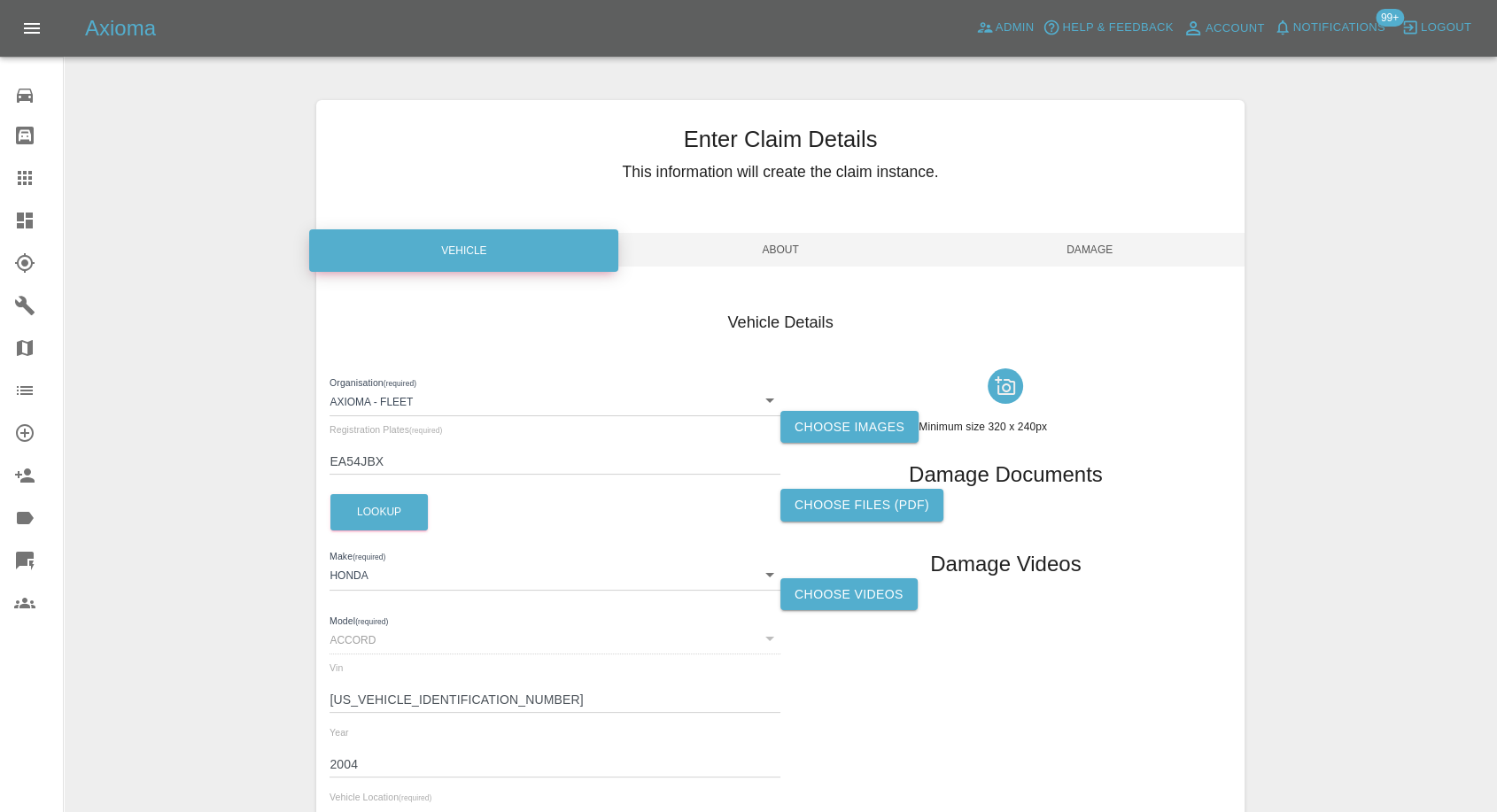
click at [850, 423] on label "Choose images" at bounding box center [849, 427] width 138 height 33
click at [0, 0] on input "Choose images" at bounding box center [0, 0] width 0 height 0
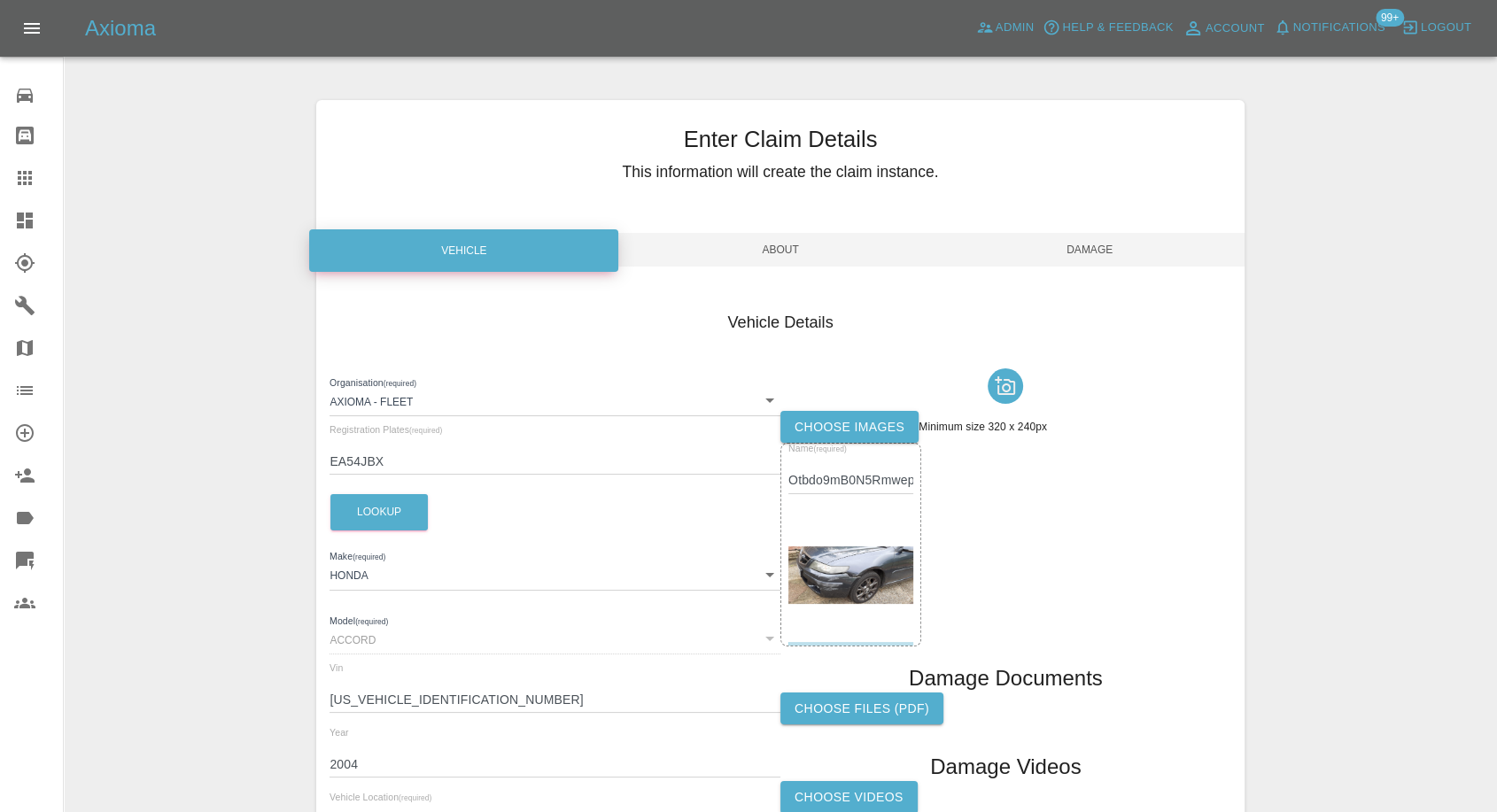
click at [851, 436] on label "Choose images" at bounding box center [849, 427] width 138 height 33
click at [0, 0] on input "Choose images" at bounding box center [0, 0] width 0 height 0
drag, startPoint x: 1092, startPoint y: 251, endPoint x: 1096, endPoint y: 264, distance: 13.6
click at [1093, 251] on span "Damage" at bounding box center [1090, 249] width 309 height 34
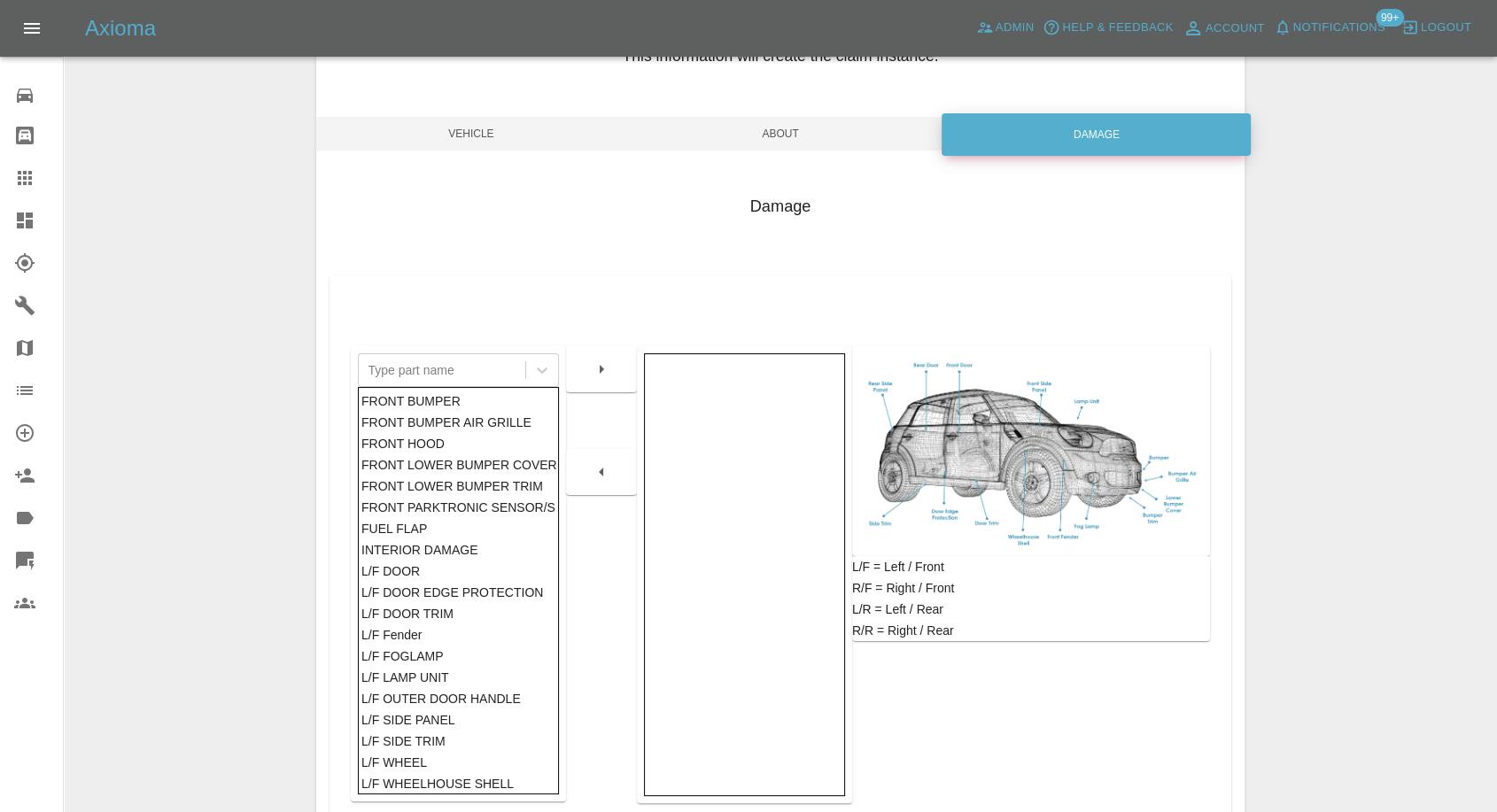
scroll to position [283, 0]
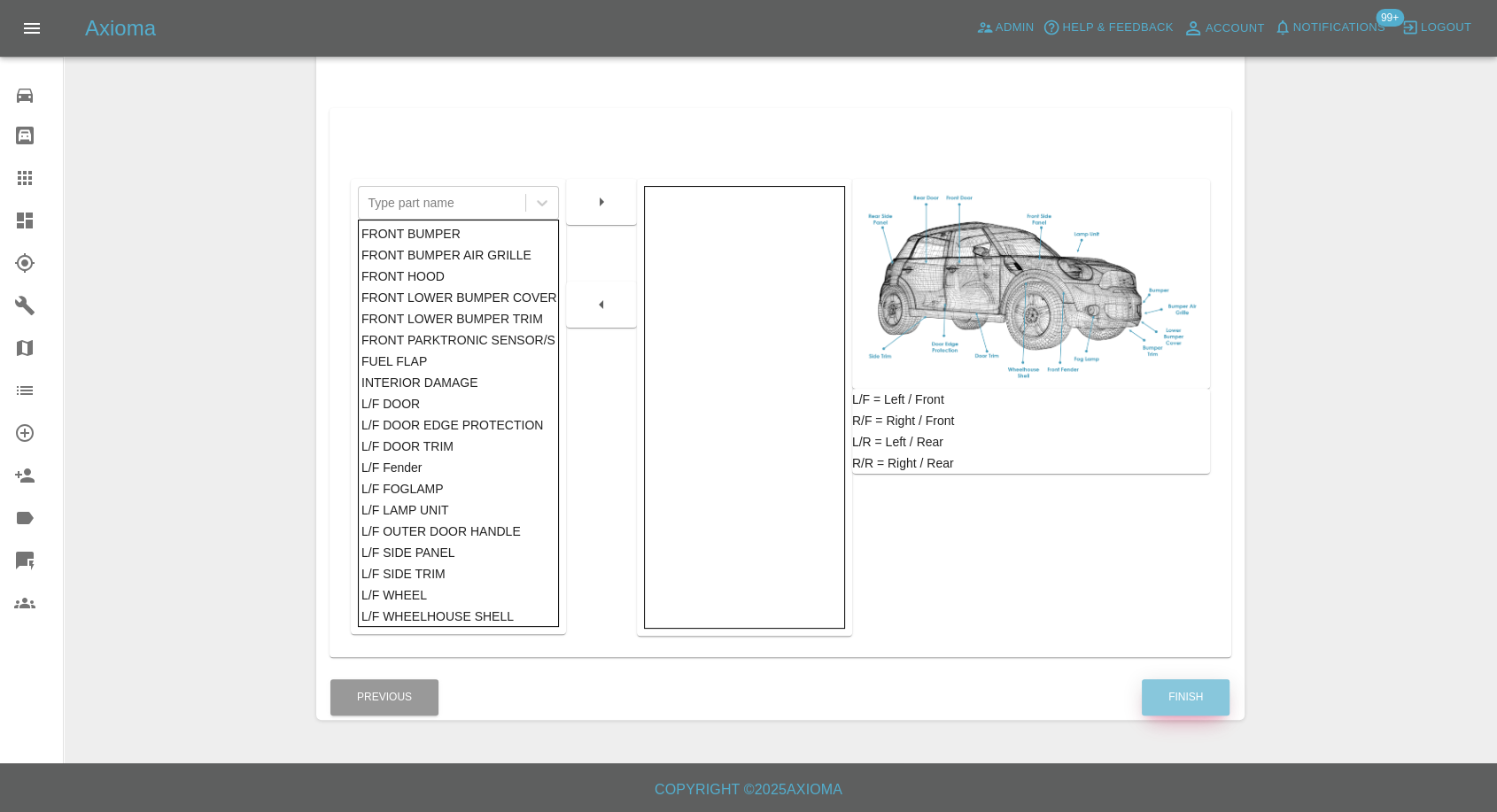
click at [1160, 706] on button "Finish" at bounding box center [1186, 697] width 88 height 36
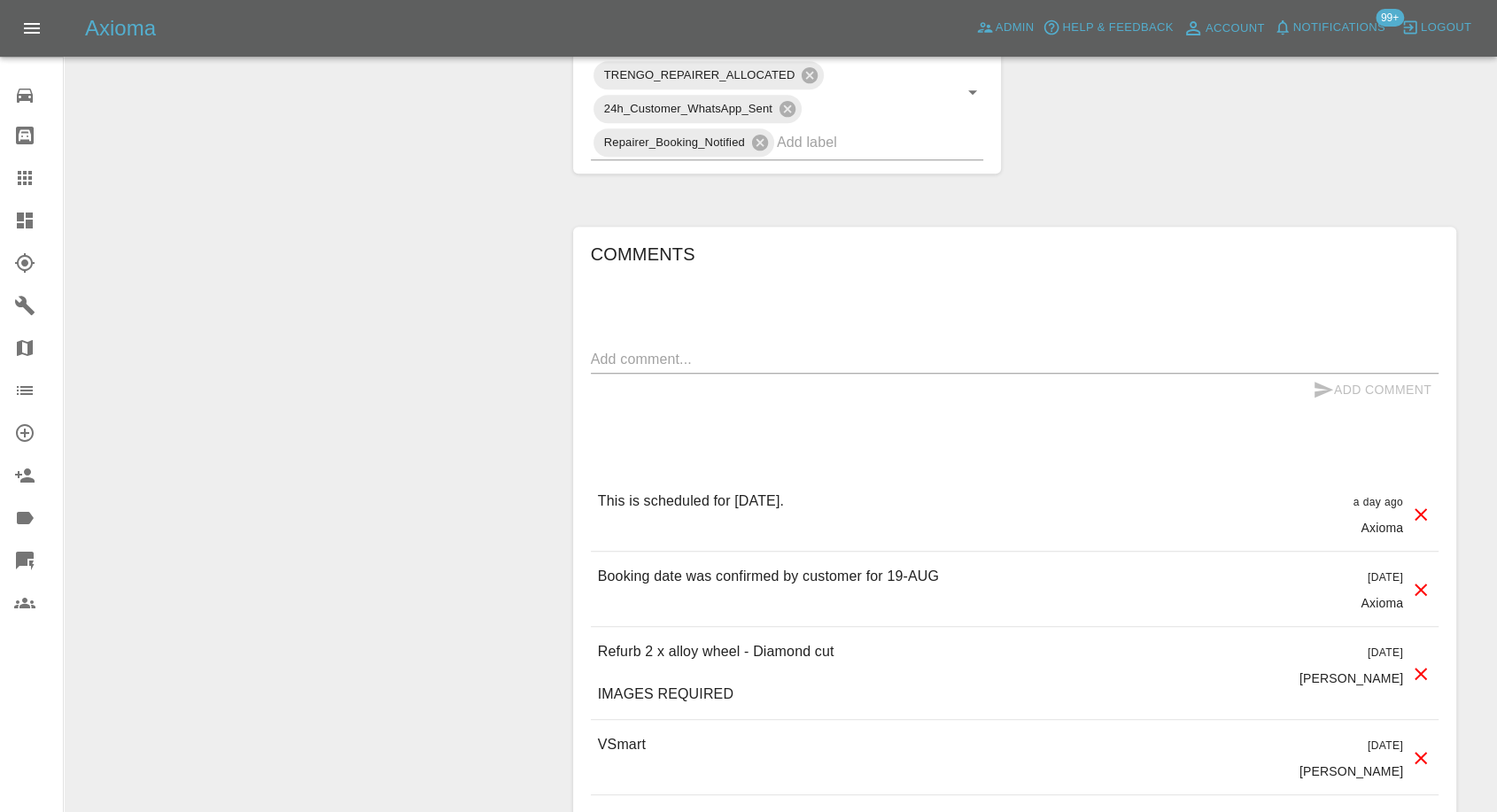
scroll to position [1180, 0]
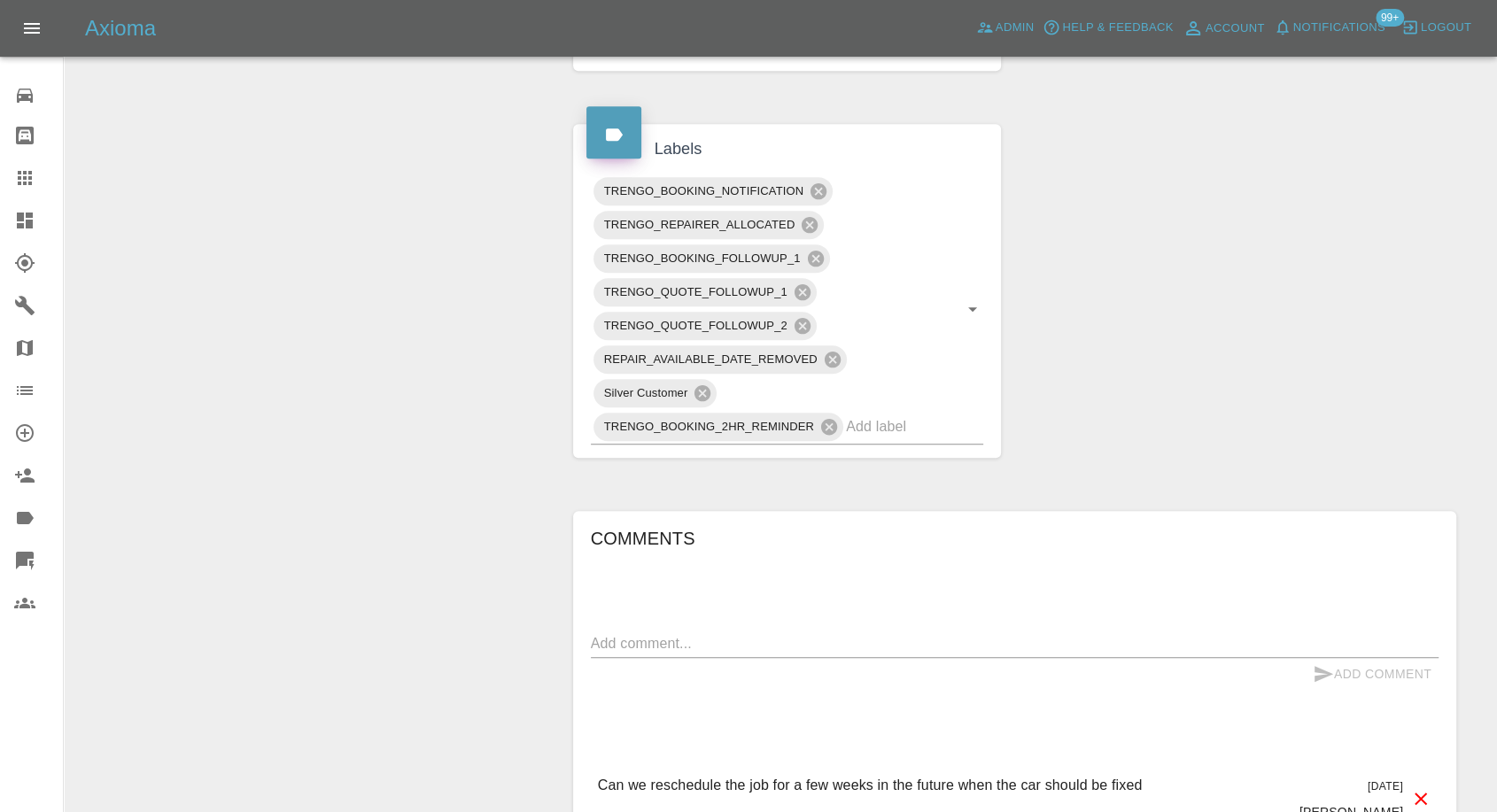
scroll to position [1082, 0]
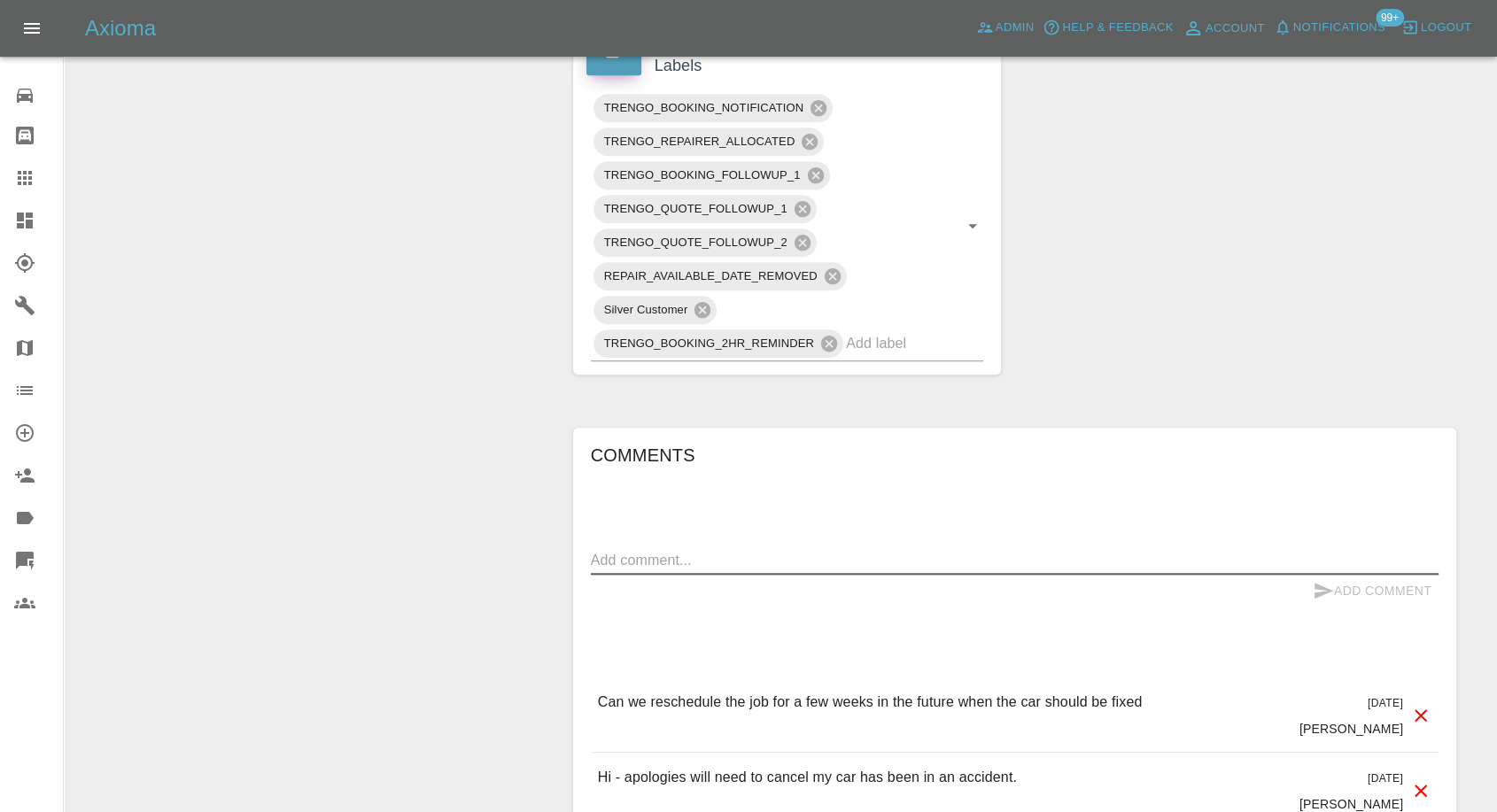
click at [709, 550] on textarea at bounding box center [1014, 561] width 848 height 21
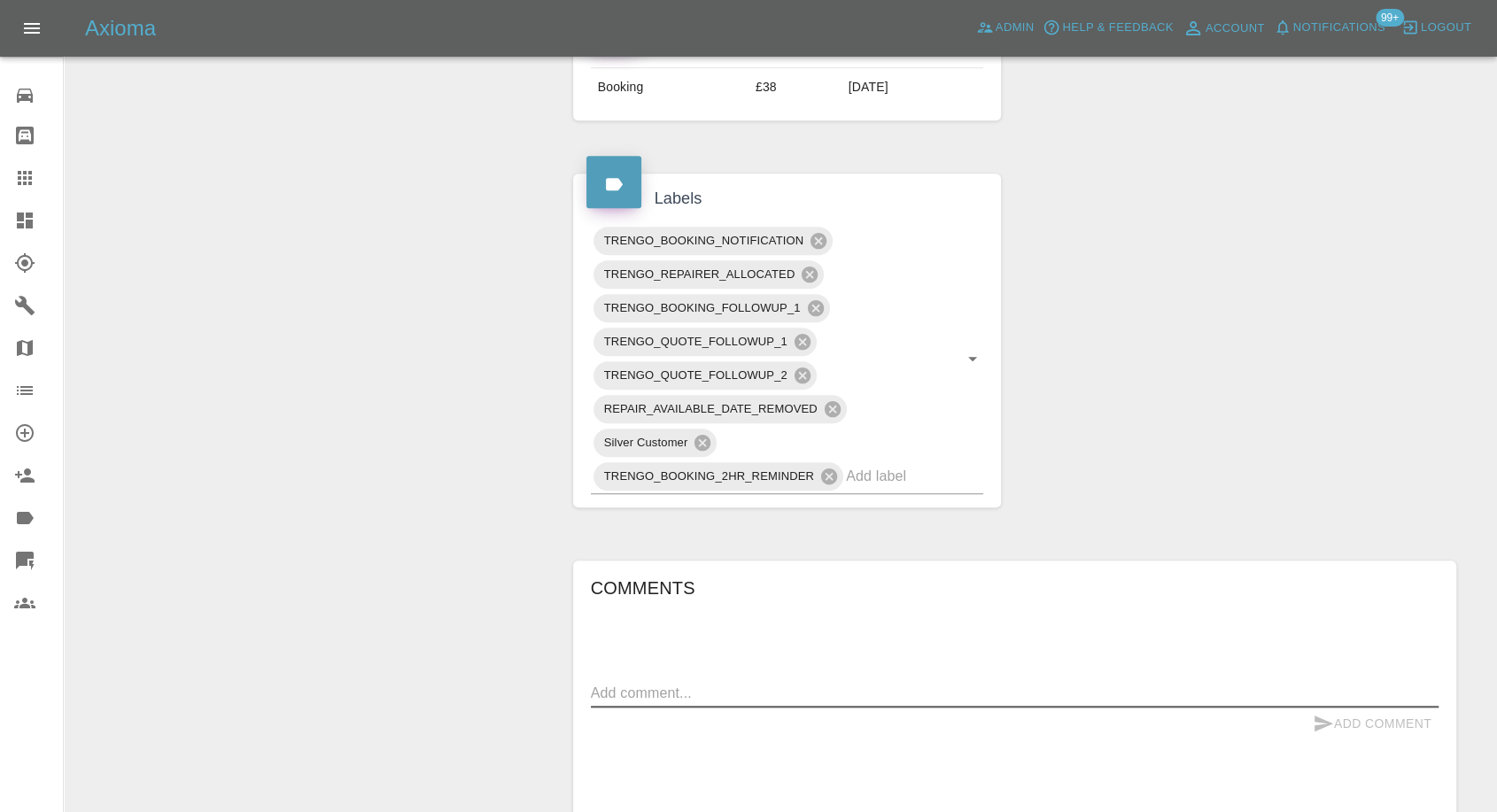
scroll to position [984, 0]
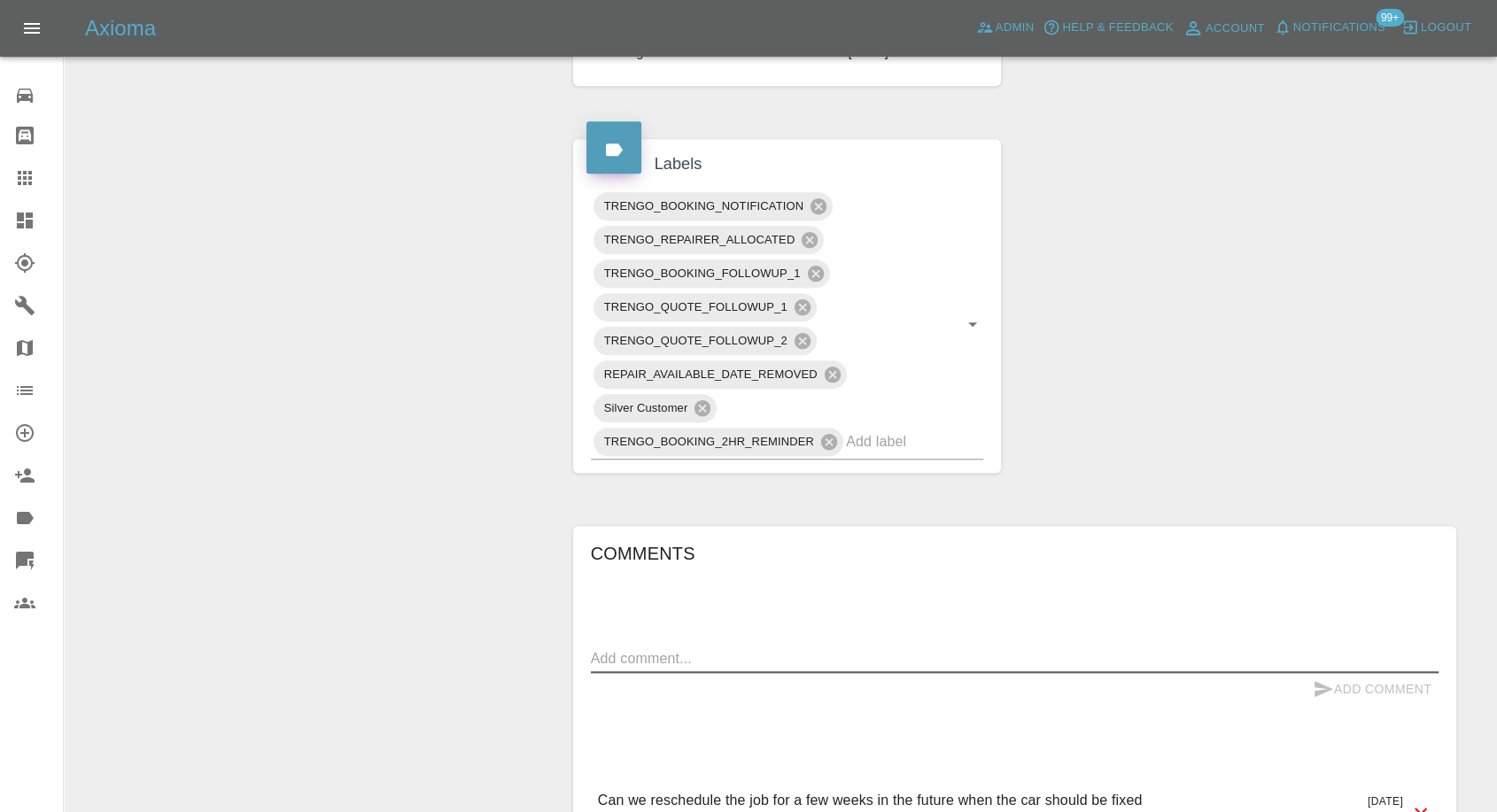
click at [727, 648] on textarea at bounding box center [1014, 659] width 848 height 21
type textarea "need october dates please"
click at [1321, 681] on icon "submit" at bounding box center [1323, 689] width 19 height 16
click at [821, 196] on icon at bounding box center [818, 206] width 20 height 20
click at [816, 264] on icon at bounding box center [815, 273] width 20 height 20
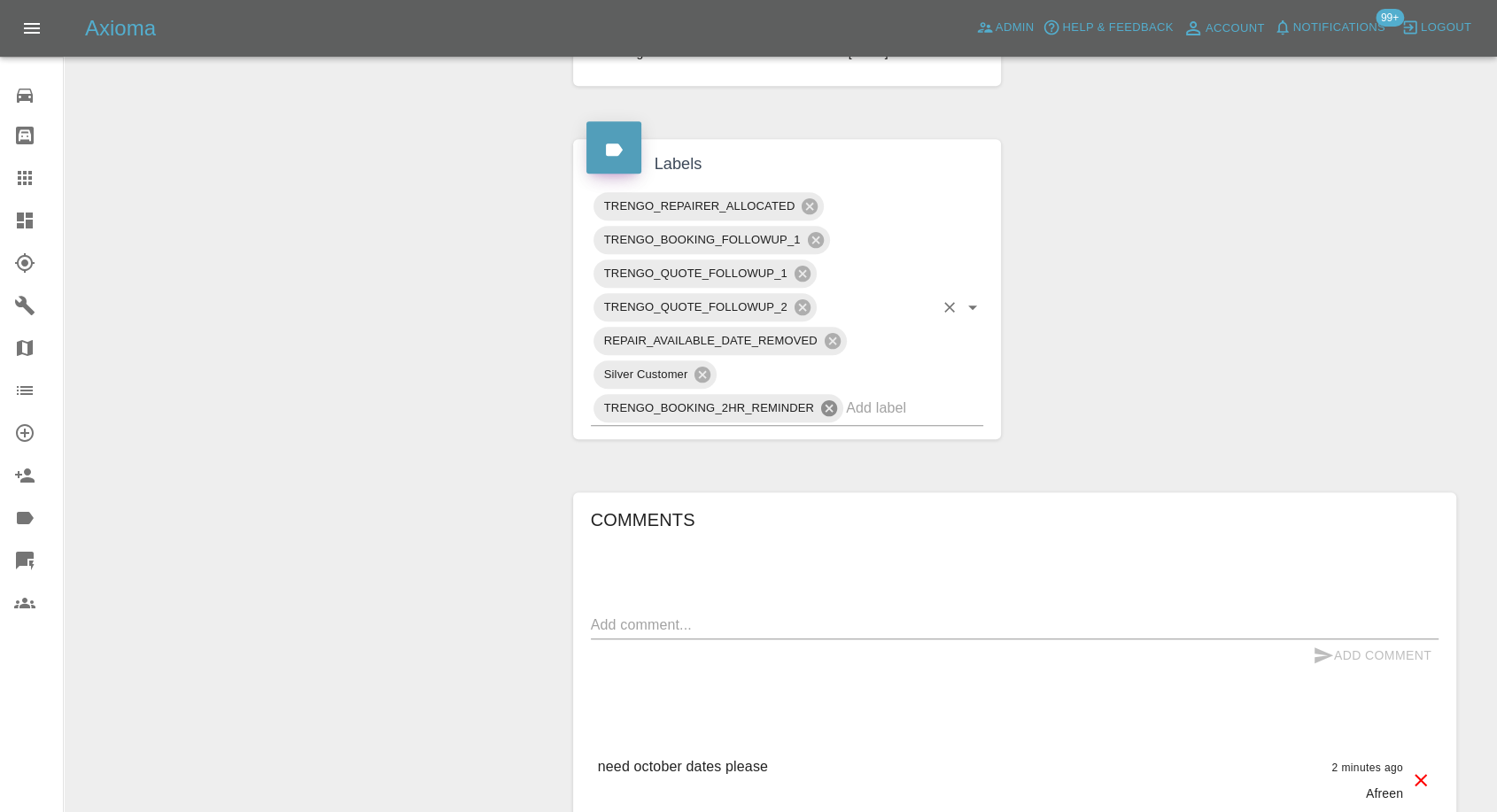
click at [826, 400] on icon at bounding box center [829, 407] width 16 height 16
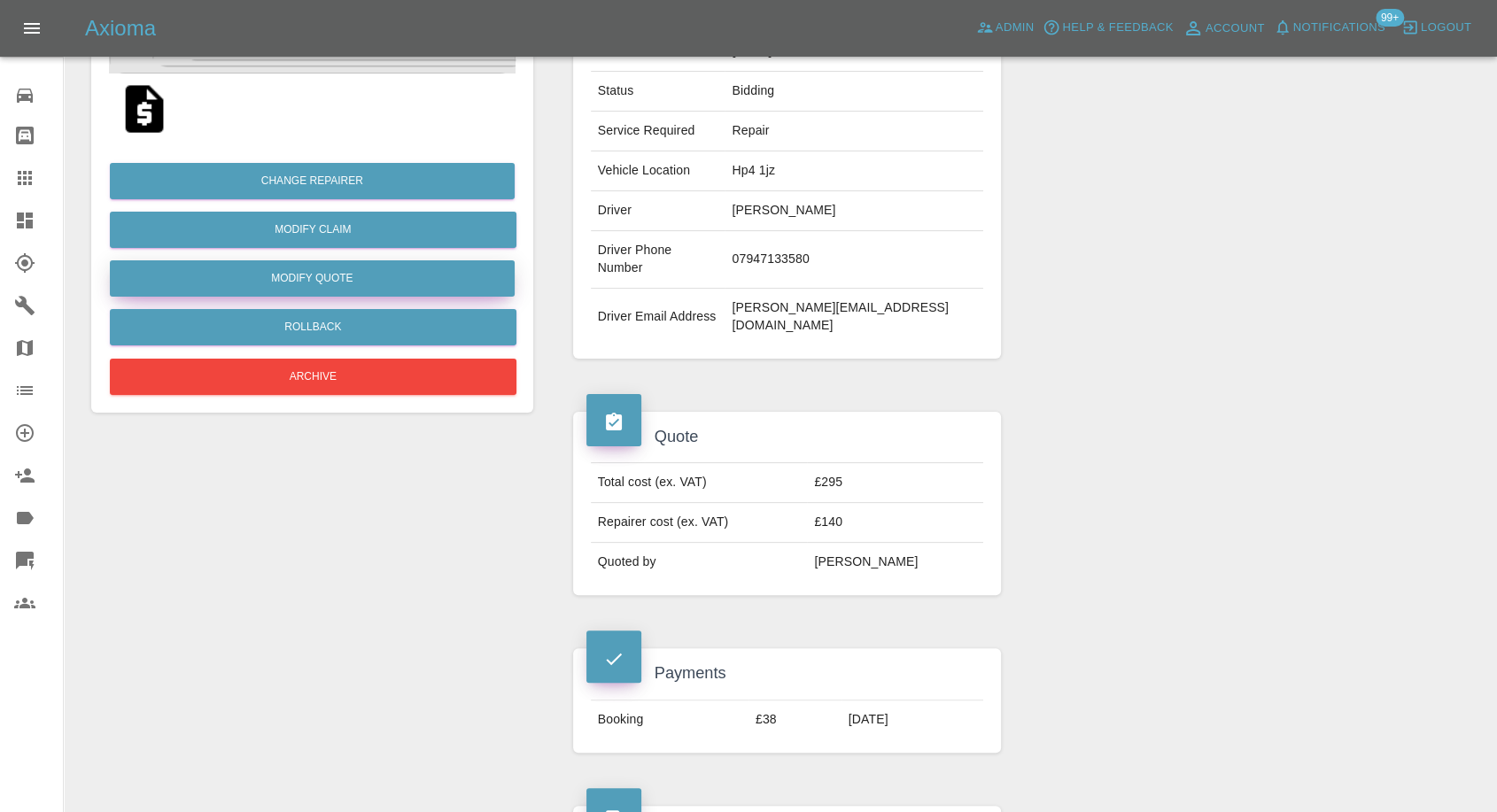
scroll to position [196, 0]
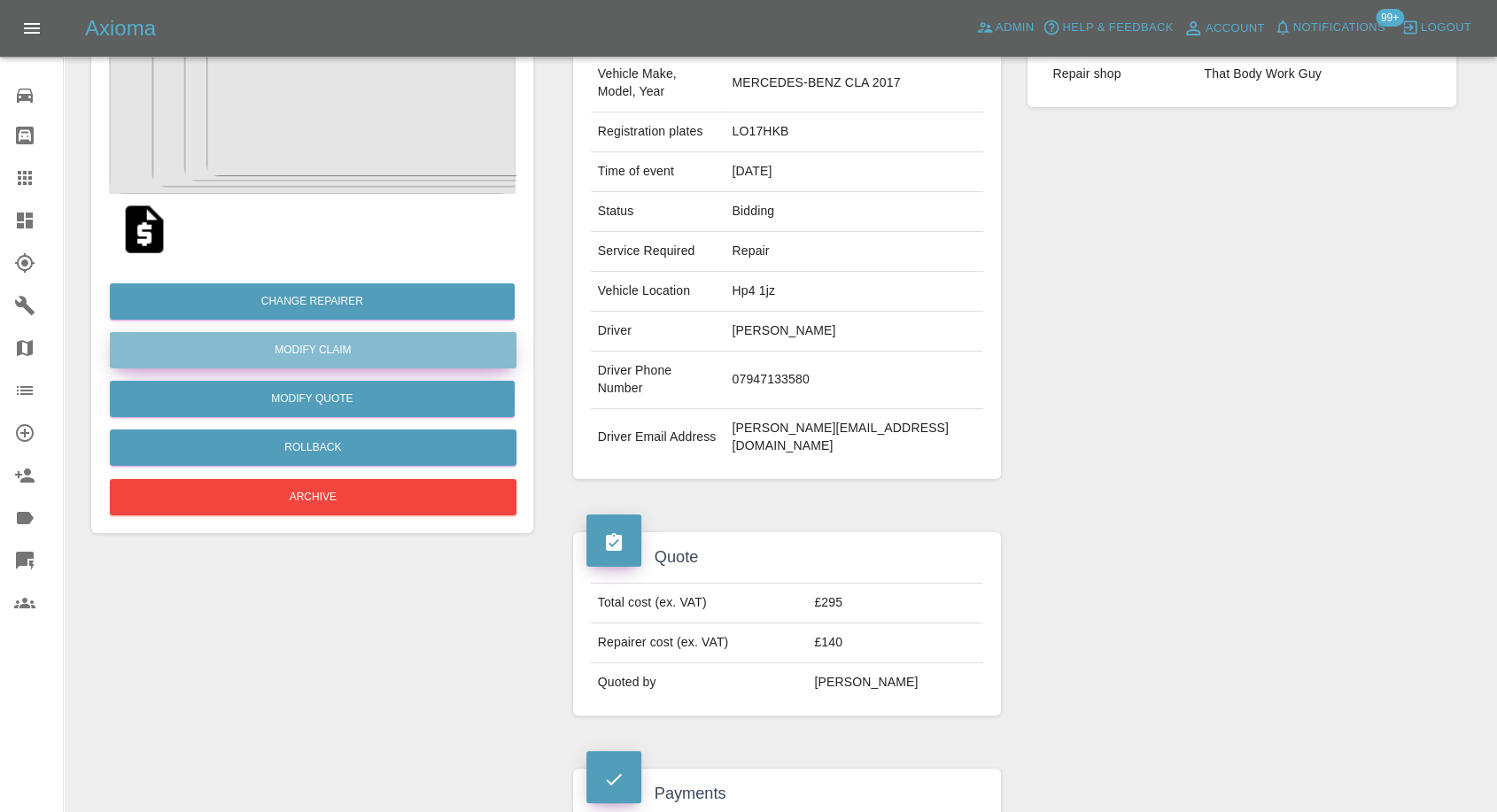
click at [352, 340] on link "Modify Claim" at bounding box center [313, 349] width 406 height 36
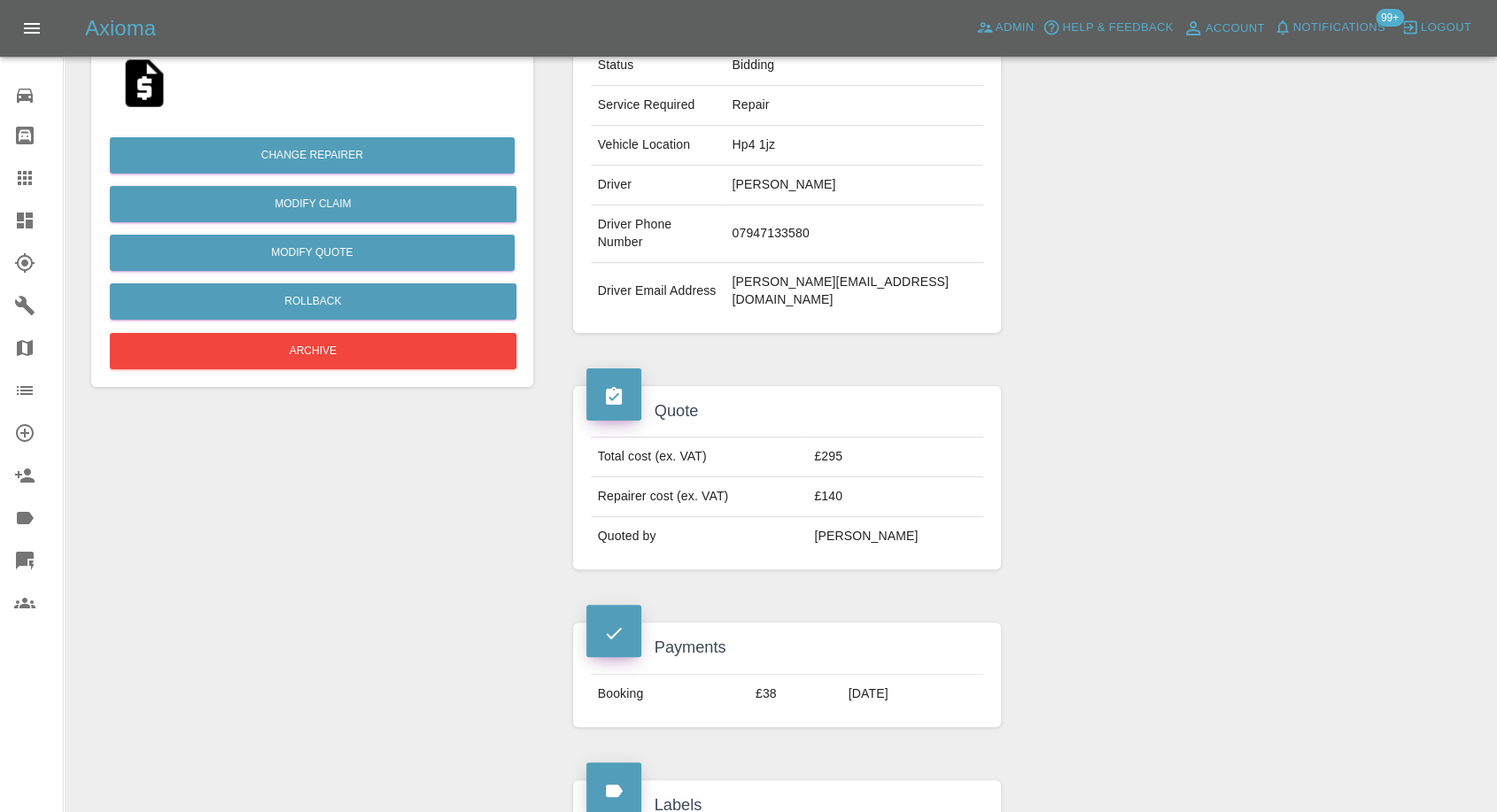
scroll to position [295, 0]
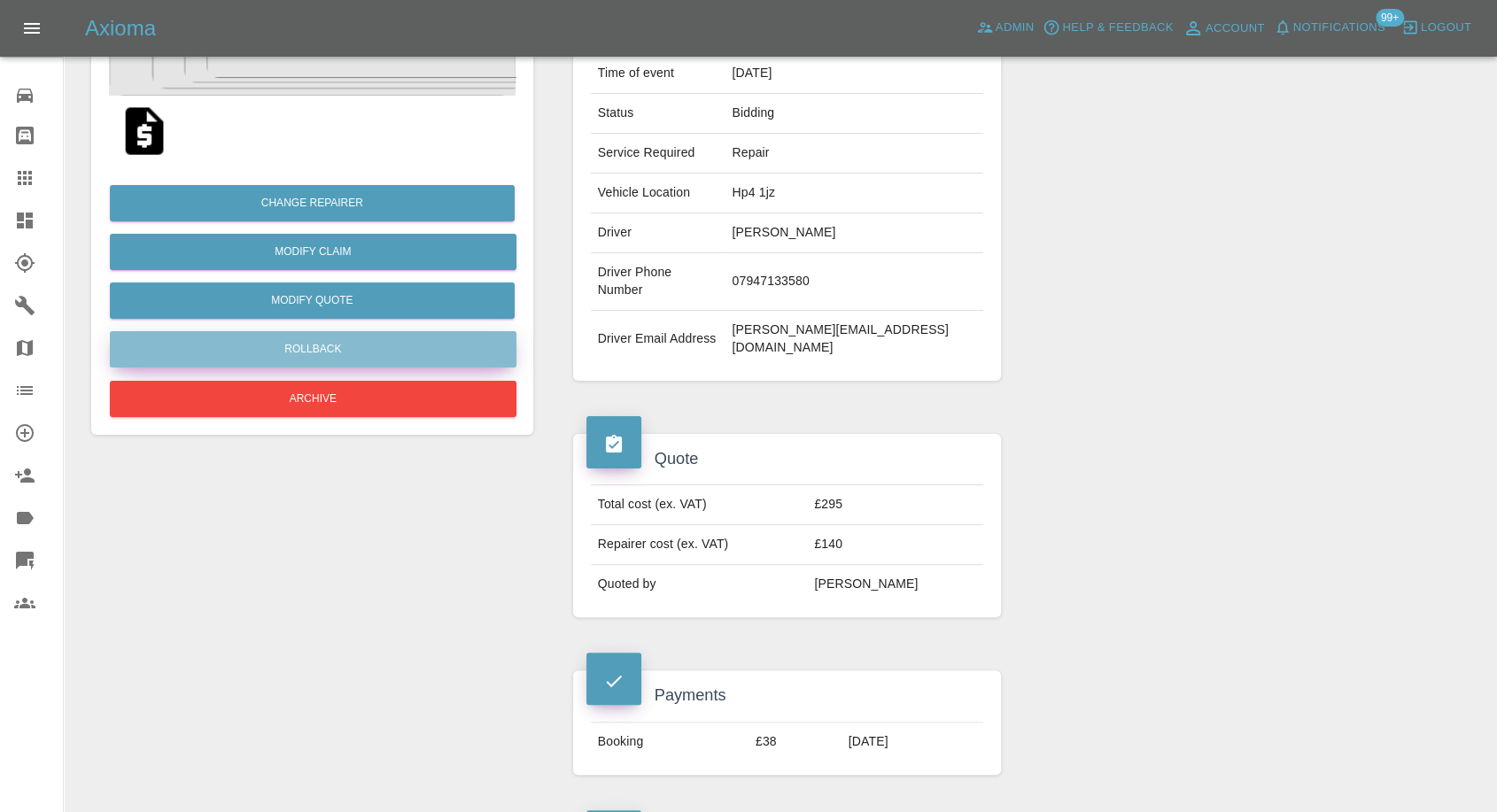
click at [314, 360] on button "Rollback" at bounding box center [313, 349] width 406 height 36
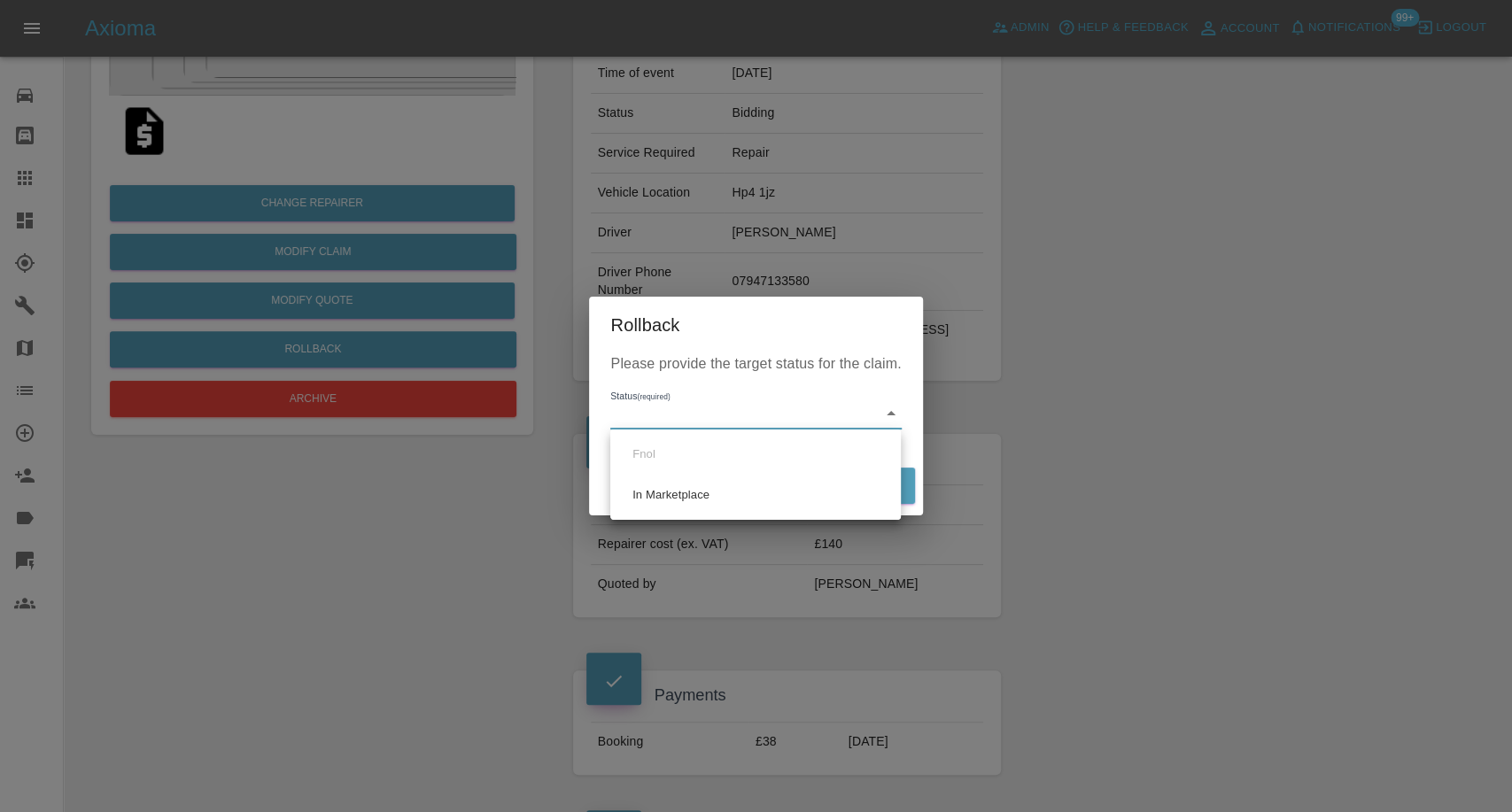
click at [1123, 449] on div at bounding box center [756, 406] width 1512 height 812
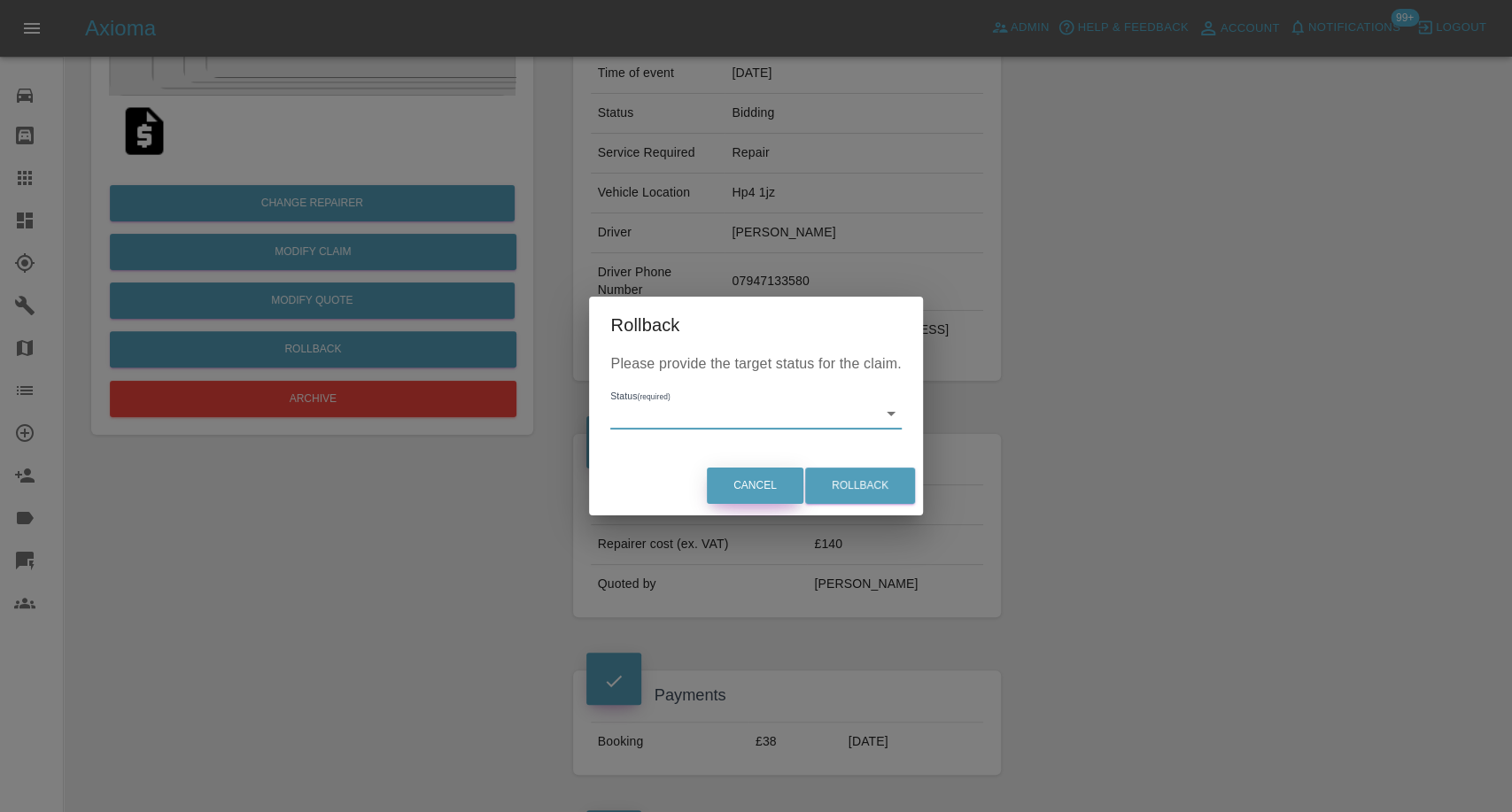
drag, startPoint x: 743, startPoint y: 504, endPoint x: 739, endPoint y: 482, distance: 22.4
click at [743, 503] on div "Cancel Rollback" at bounding box center [755, 485] width 333 height 59
click at [753, 485] on button "Cancel" at bounding box center [754, 485] width 96 height 36
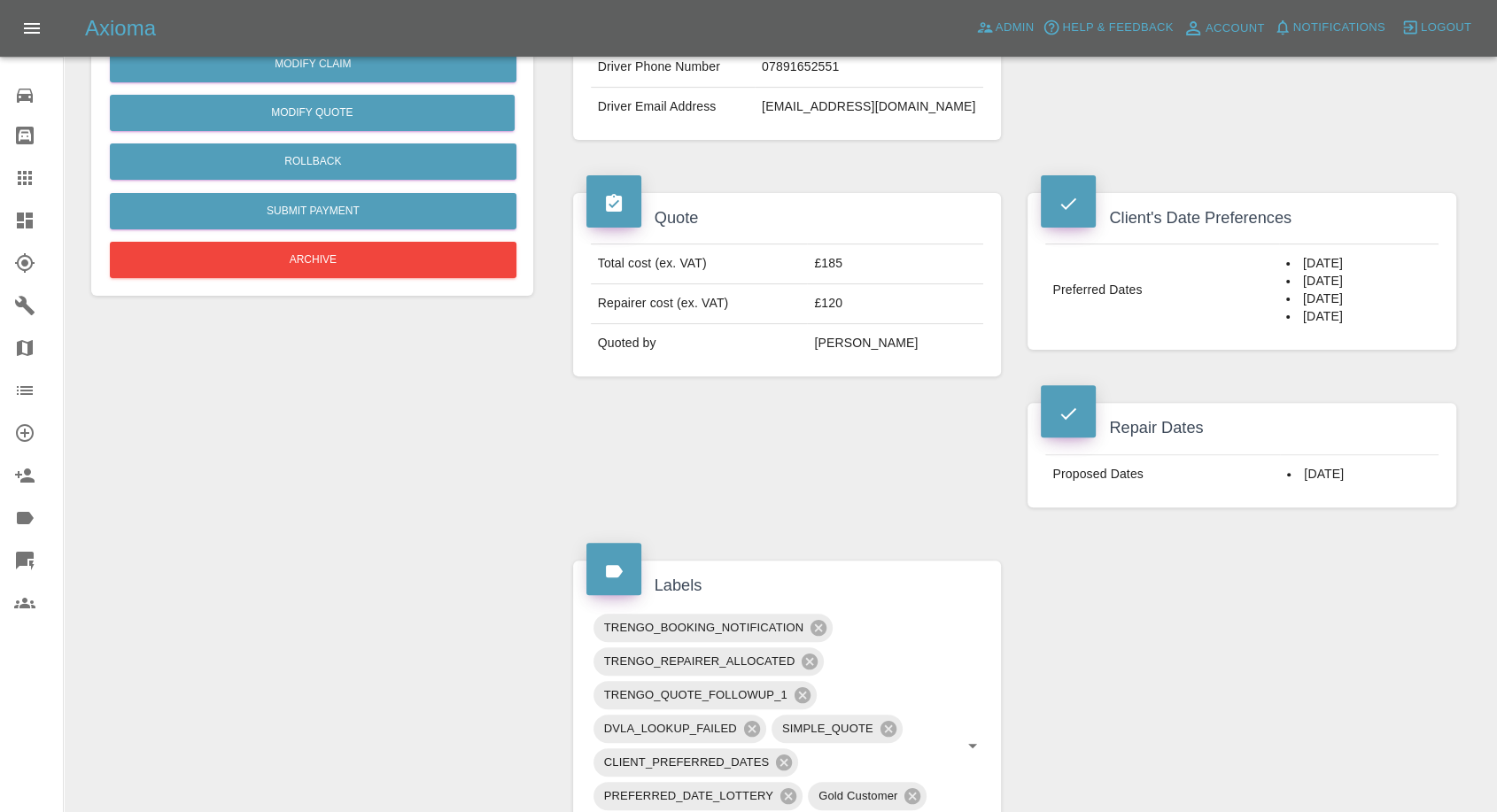
scroll to position [491, 0]
